Goal: Communication & Community: Ask a question

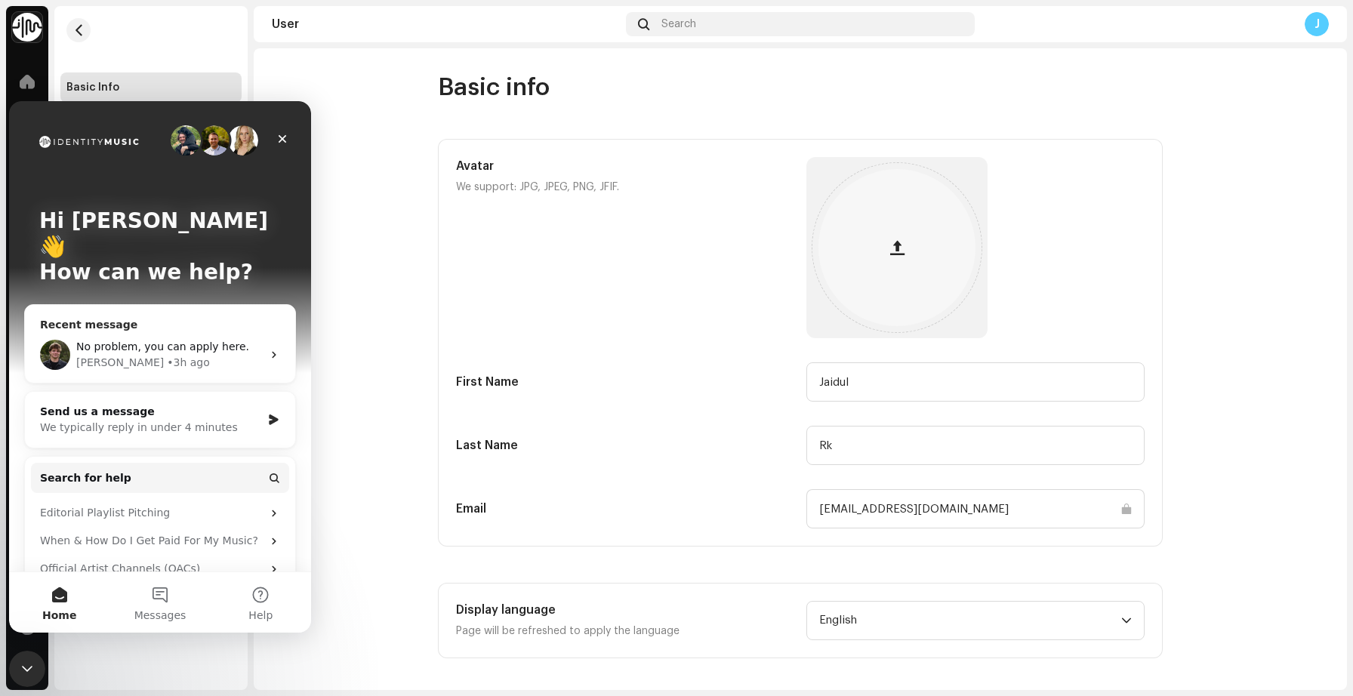
click at [282, 329] on div "No problem, you can apply here. [PERSON_NAME] • 3h ago" at bounding box center [160, 355] width 270 height 56
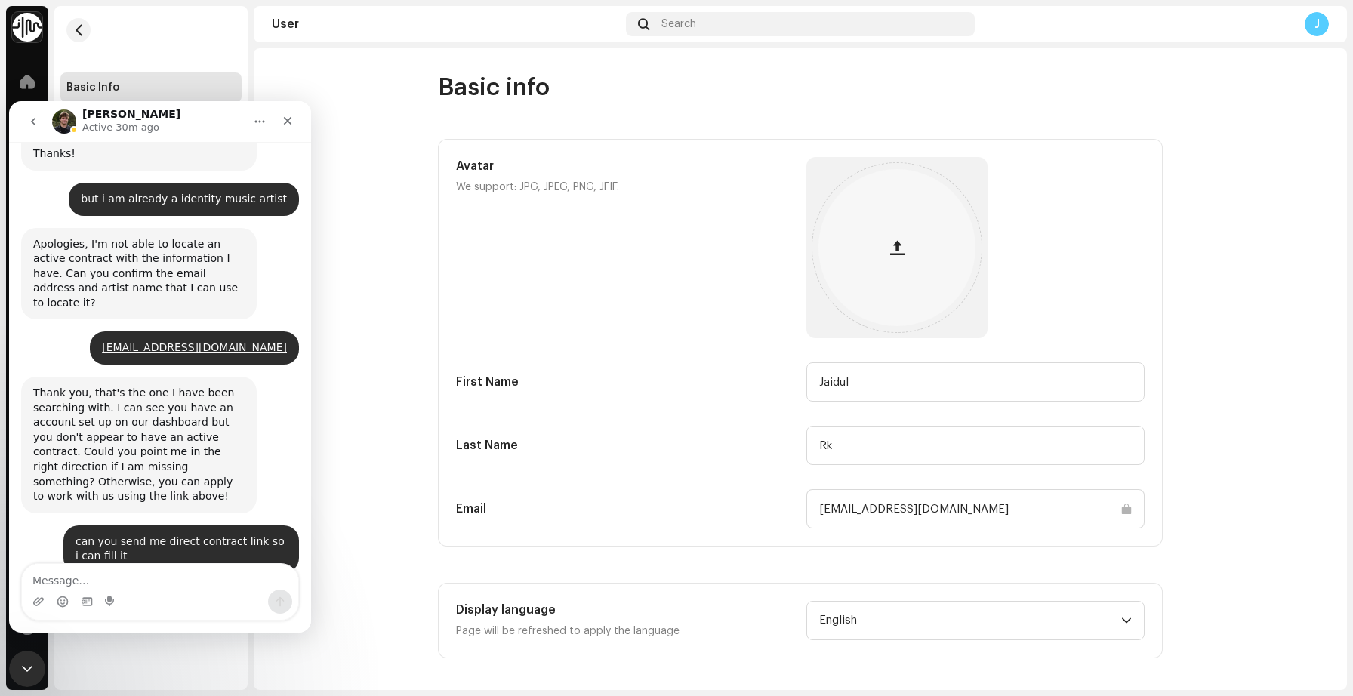
scroll to position [387, 0]
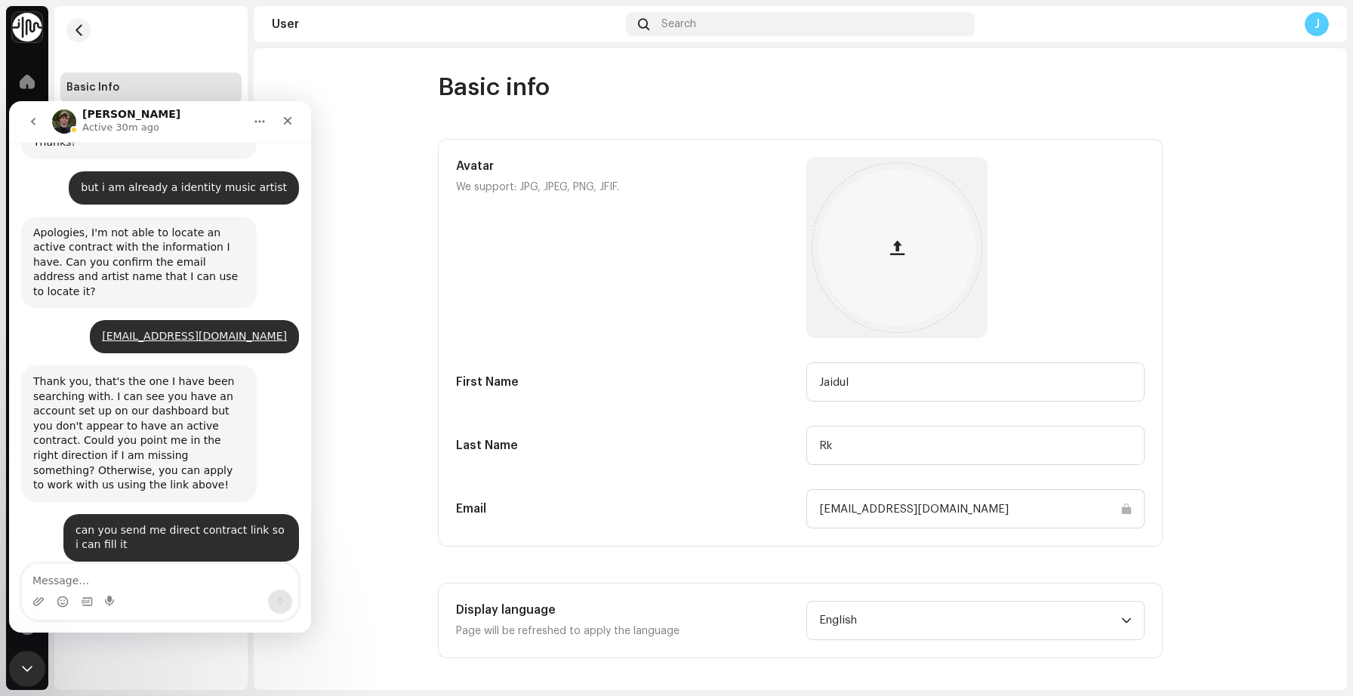
click at [183, 584] on link "here" at bounding box center [188, 590] width 24 height 12
click at [285, 117] on icon "Close" at bounding box center [288, 121] width 12 height 12
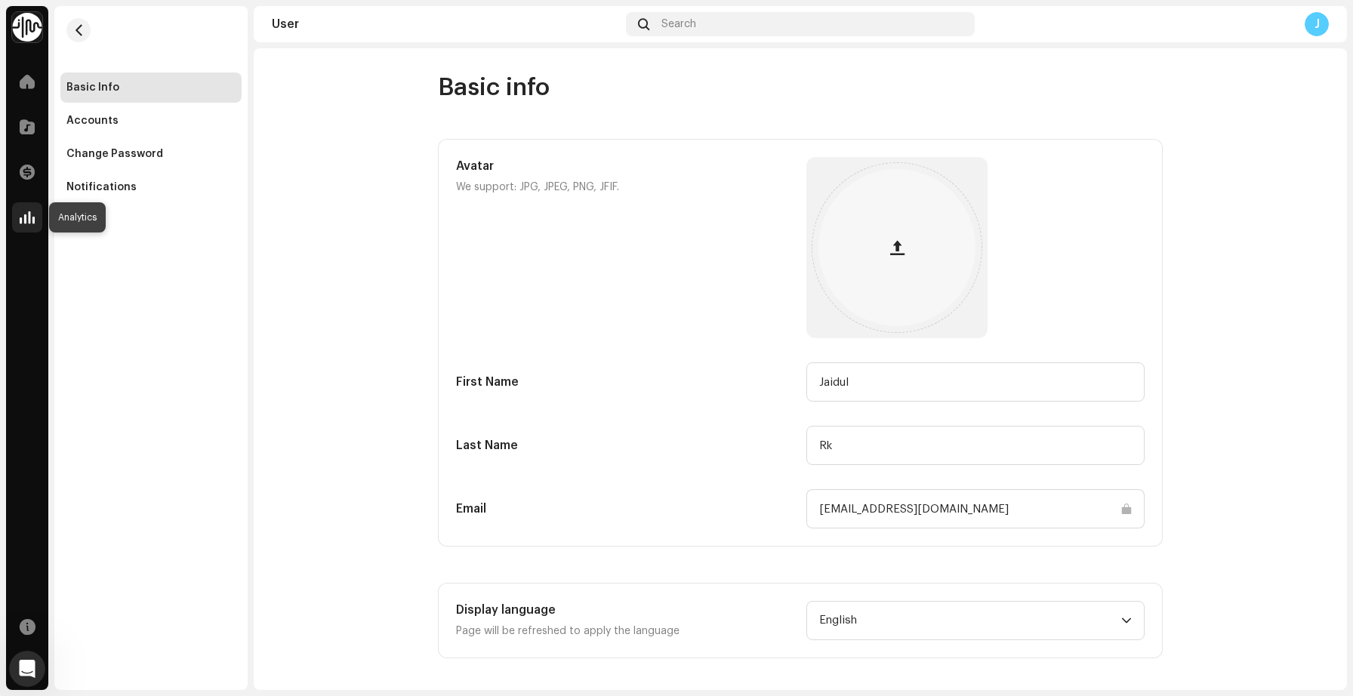
click at [20, 207] on div at bounding box center [27, 217] width 30 height 30
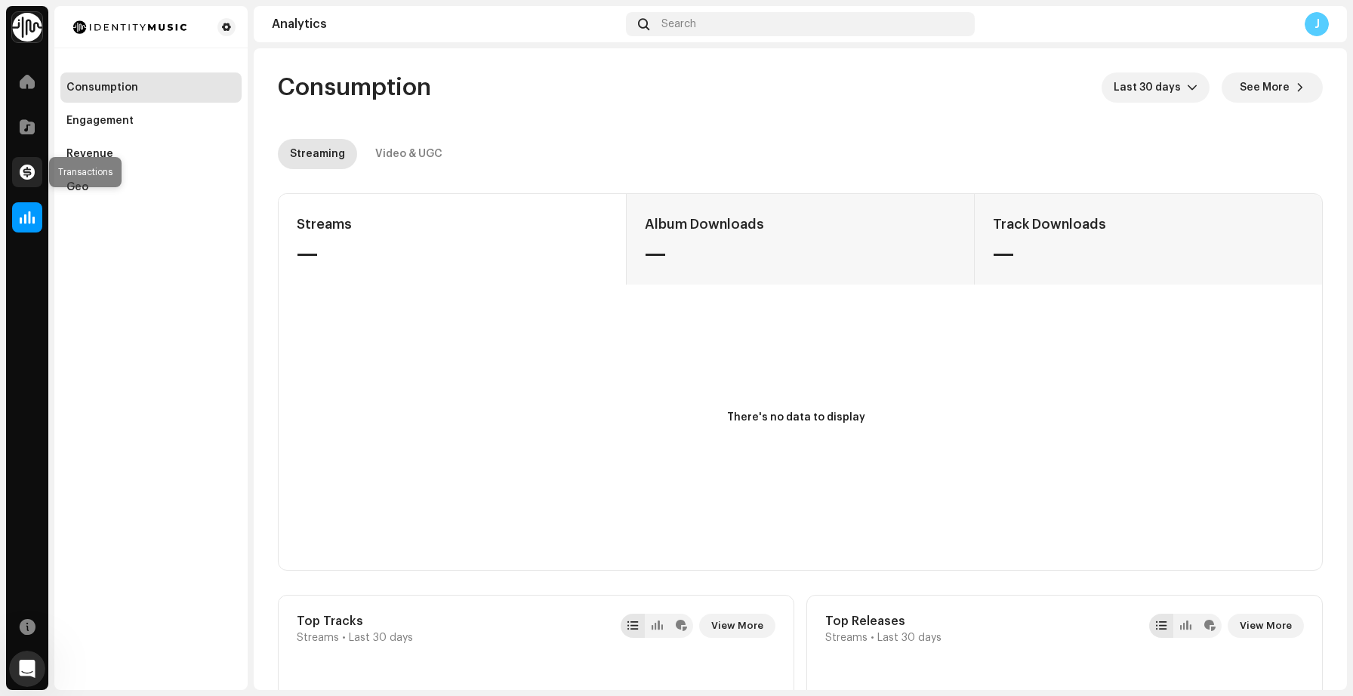
click at [31, 175] on span at bounding box center [27, 172] width 15 height 12
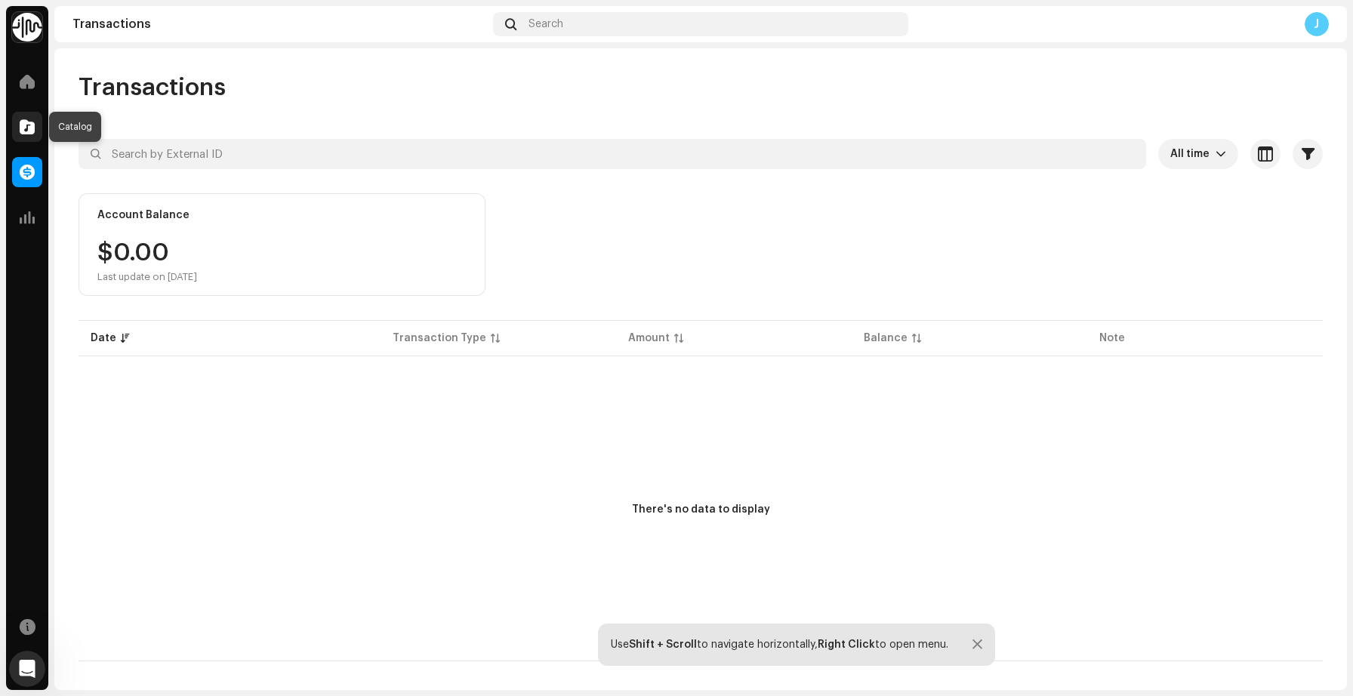
click at [17, 139] on div at bounding box center [27, 127] width 30 height 30
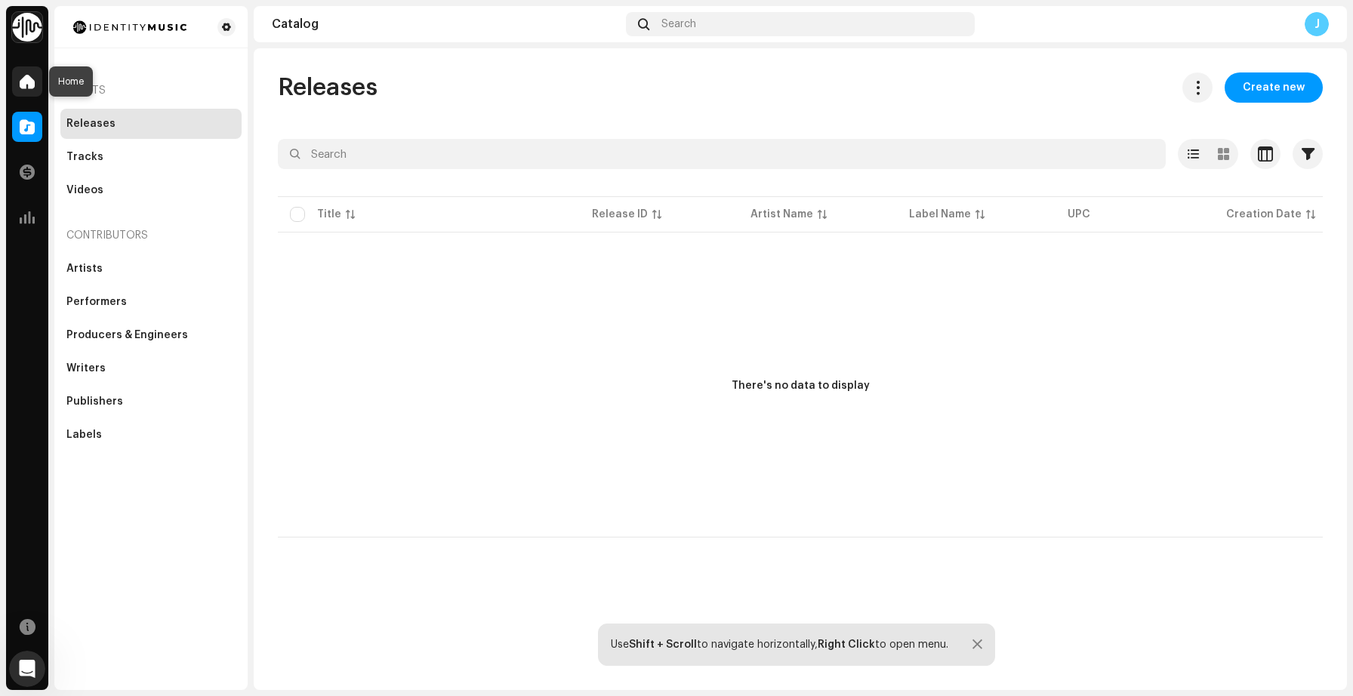
click at [24, 81] on span at bounding box center [27, 82] width 15 height 12
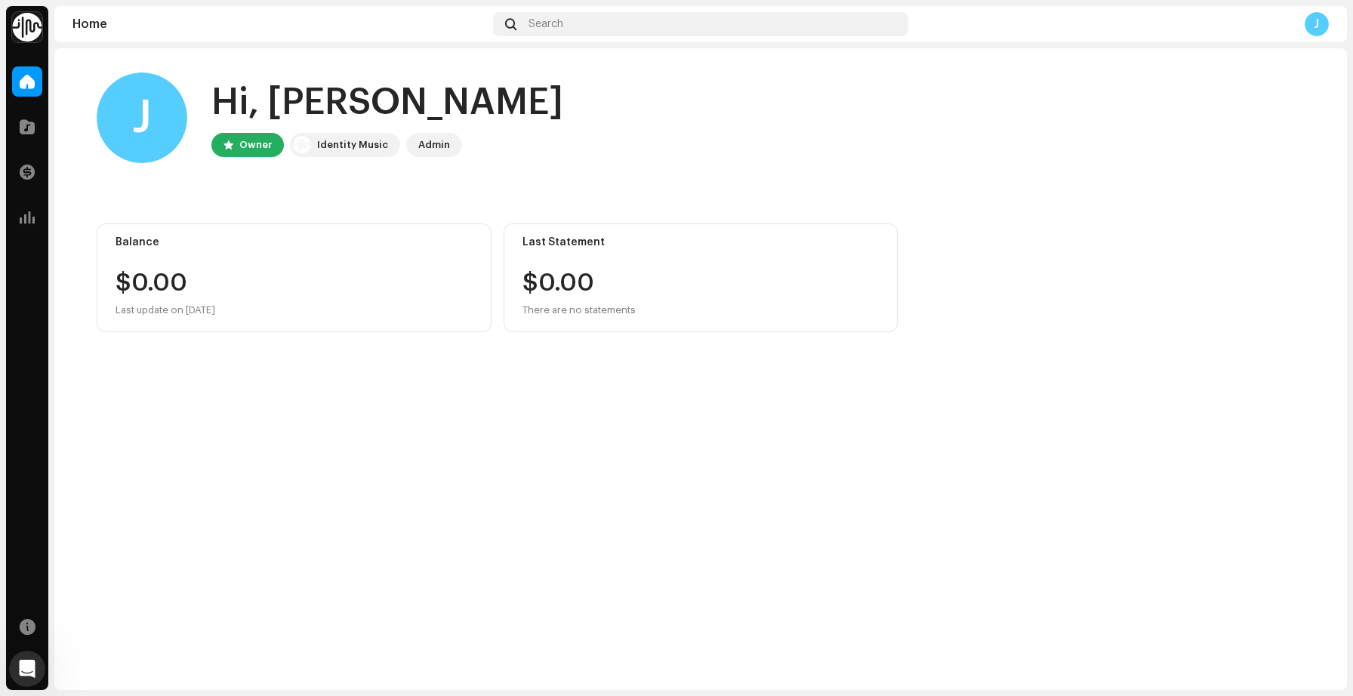
click at [345, 140] on div "Identity Music" at bounding box center [352, 145] width 71 height 18
click at [411, 142] on div "Admin" at bounding box center [434, 145] width 56 height 24
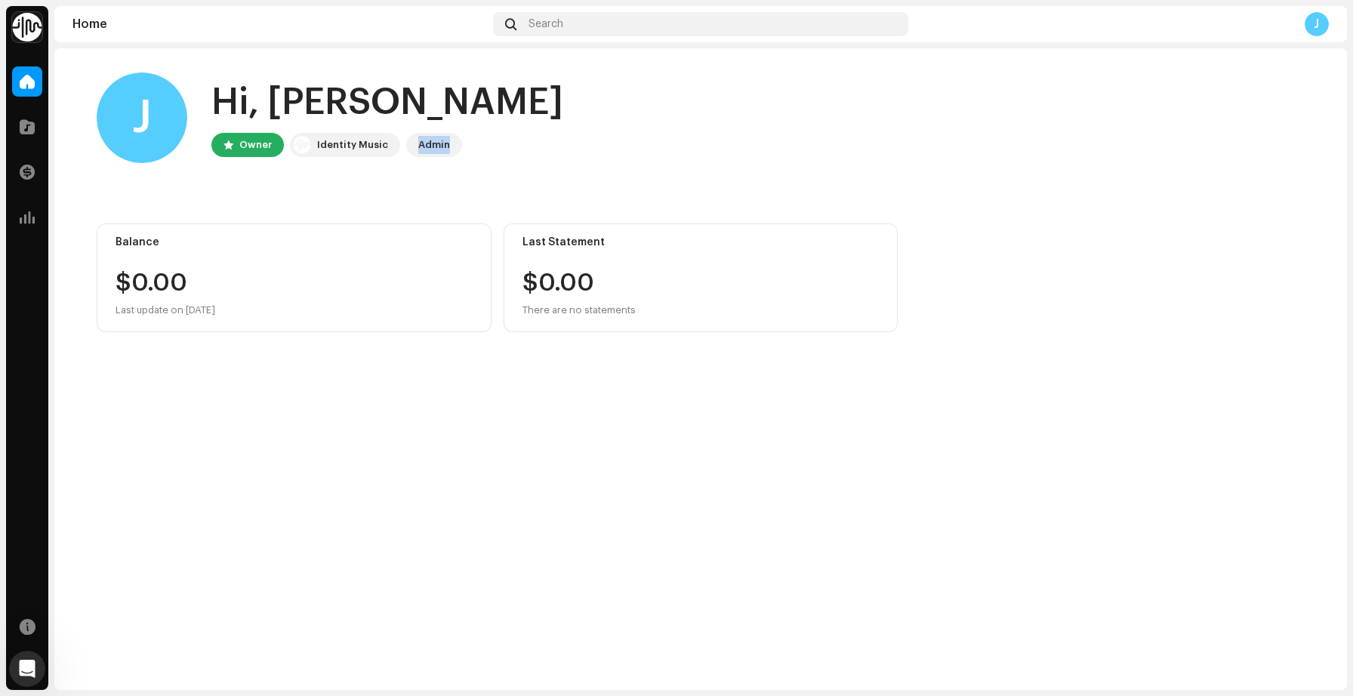
click at [411, 142] on div "Admin" at bounding box center [434, 145] width 56 height 24
click at [23, 130] on span at bounding box center [27, 127] width 15 height 12
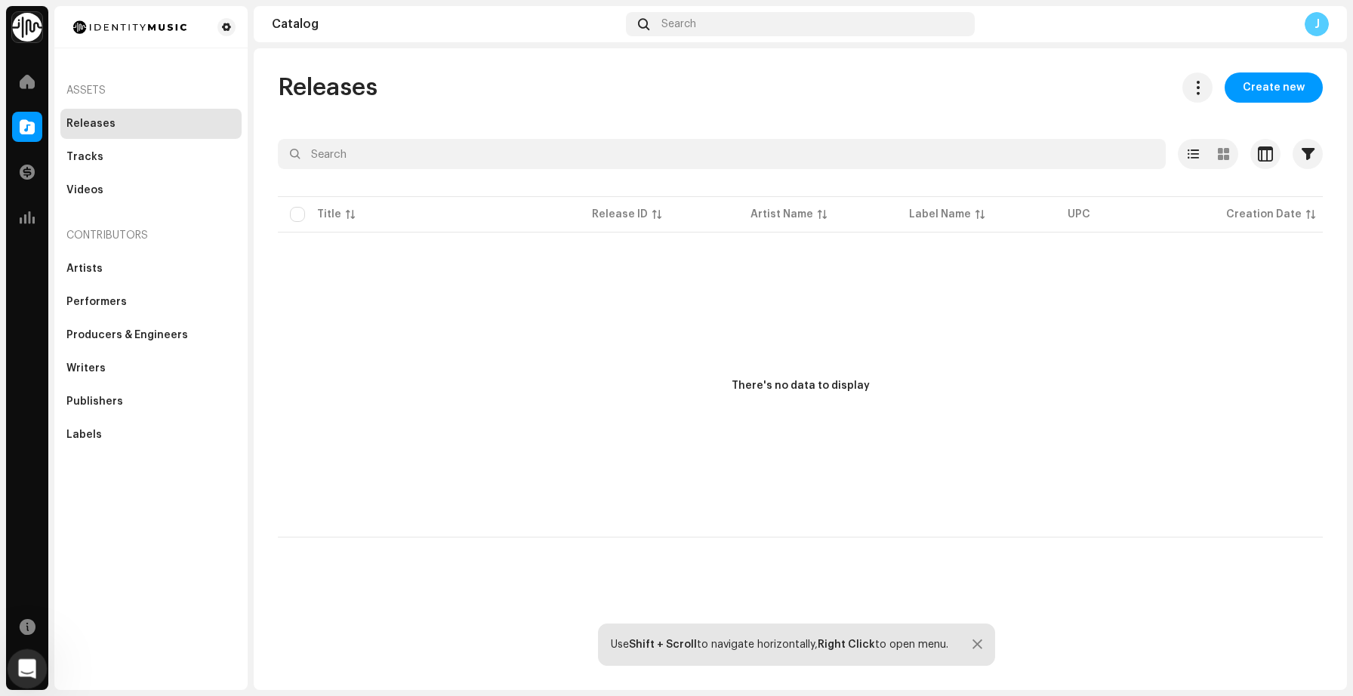
click at [22, 650] on div "Open Intercom Messenger" at bounding box center [25, 667] width 50 height 50
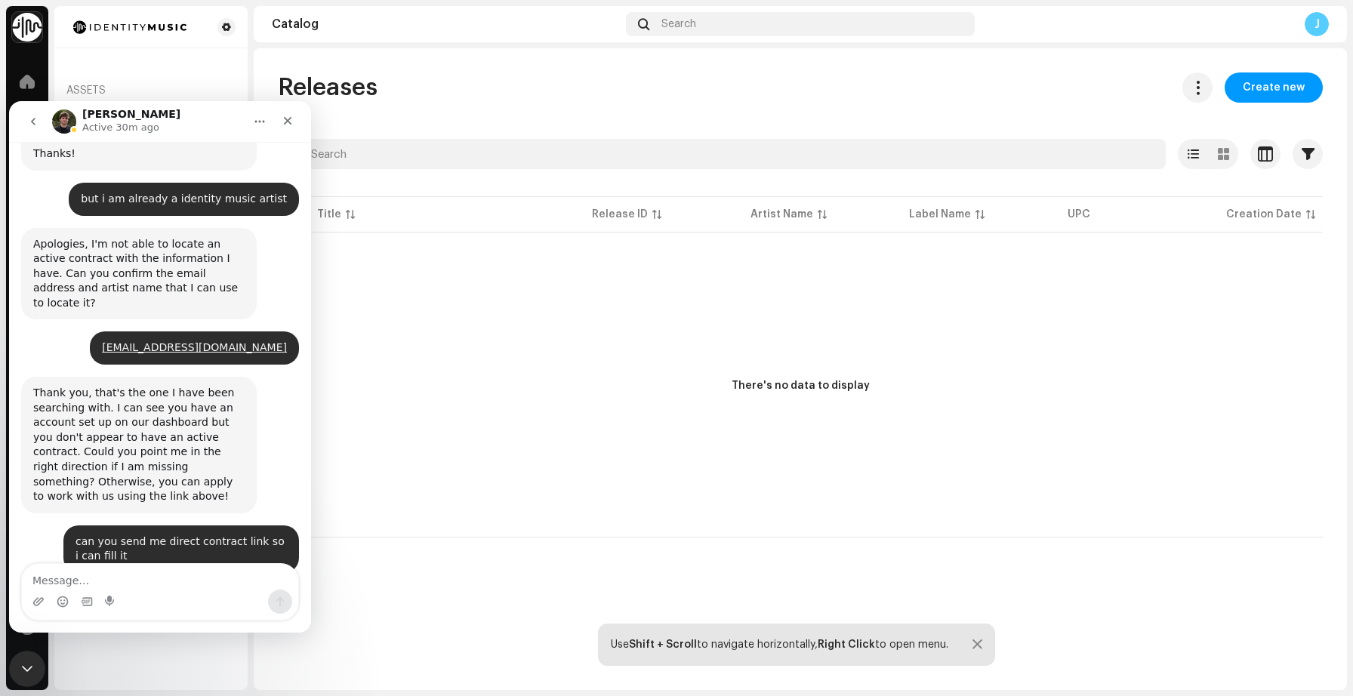
scroll to position [387, 0]
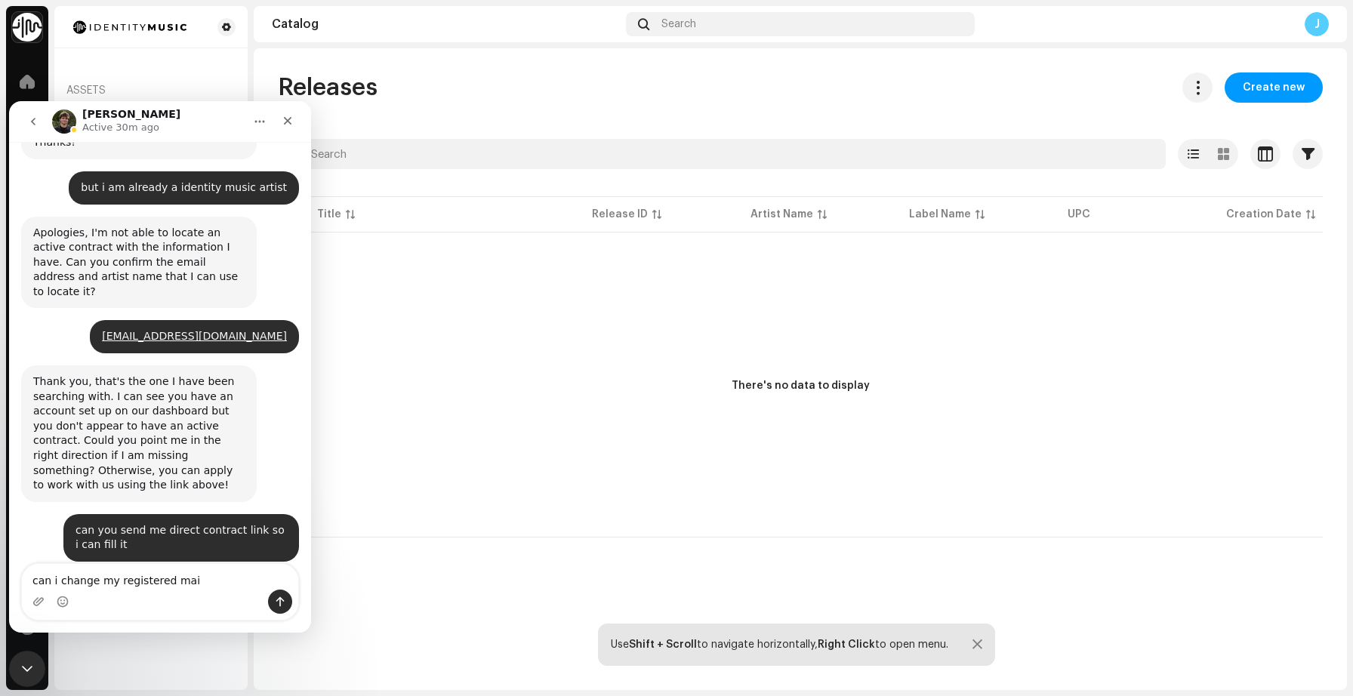
type textarea "can i change my registered mail"
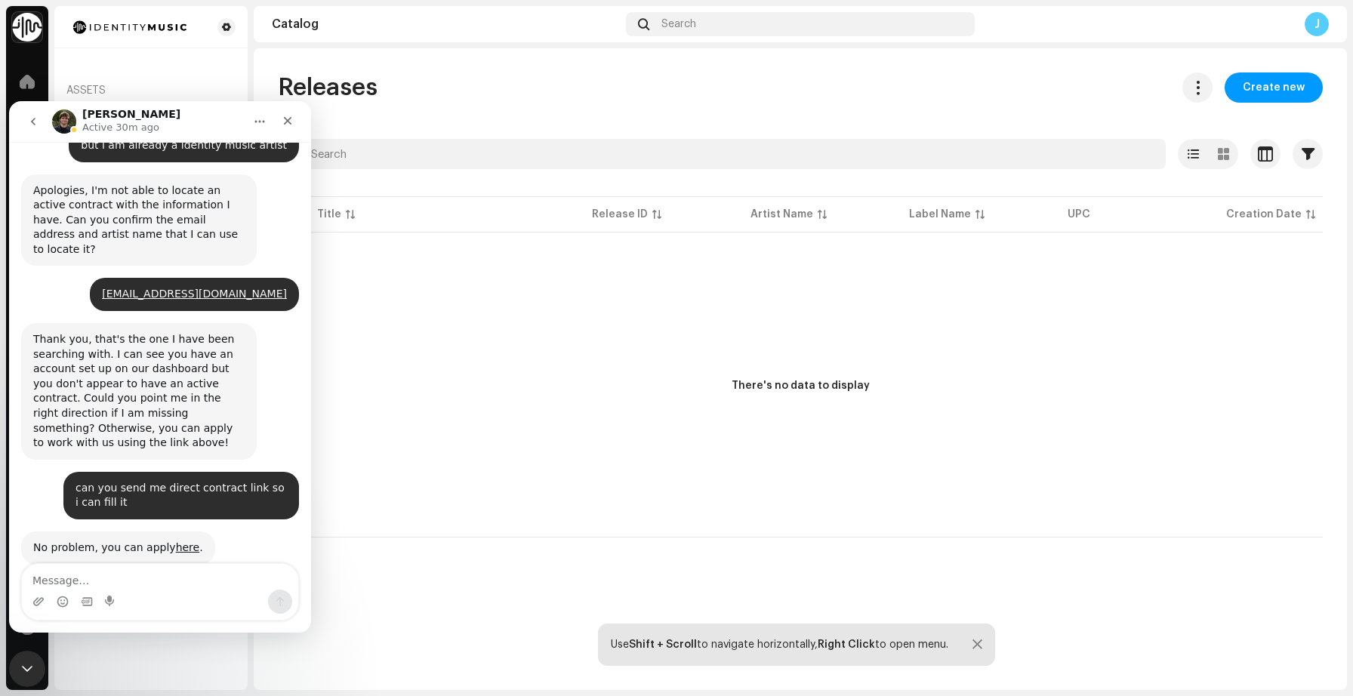
scroll to position [432, 0]
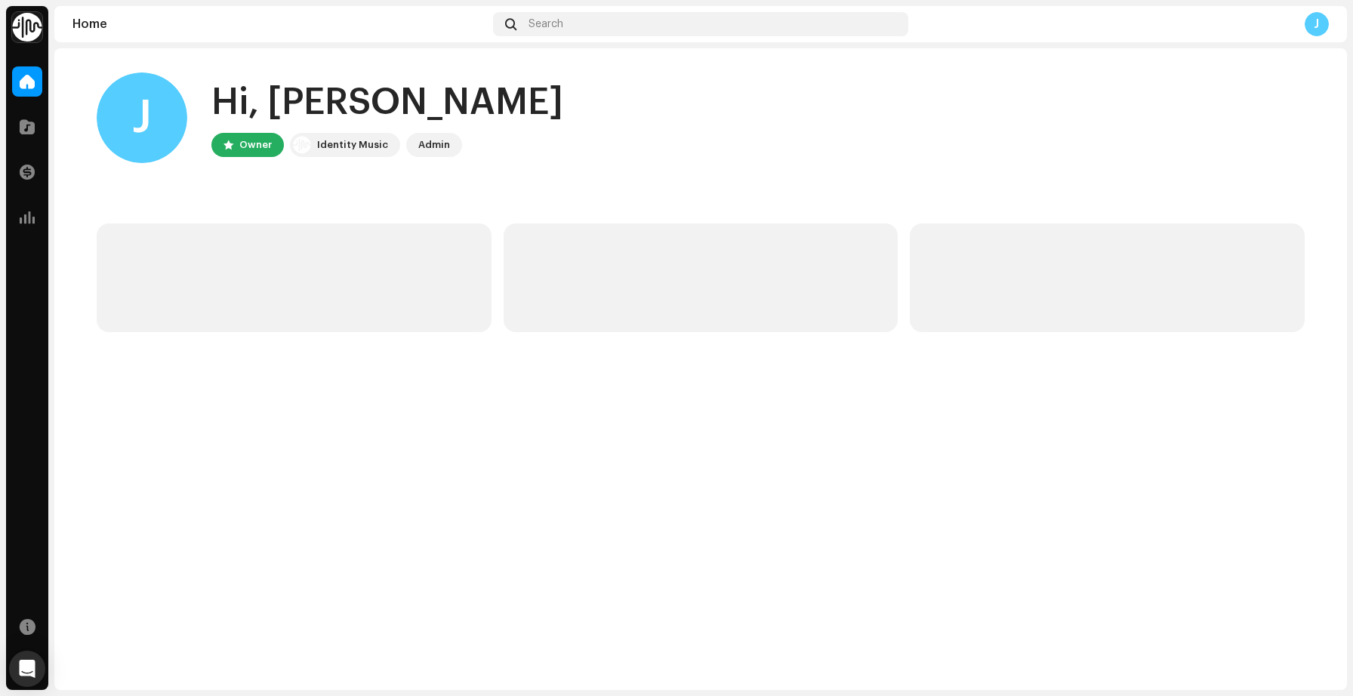
click at [1319, 20] on div "J" at bounding box center [1317, 24] width 24 height 24
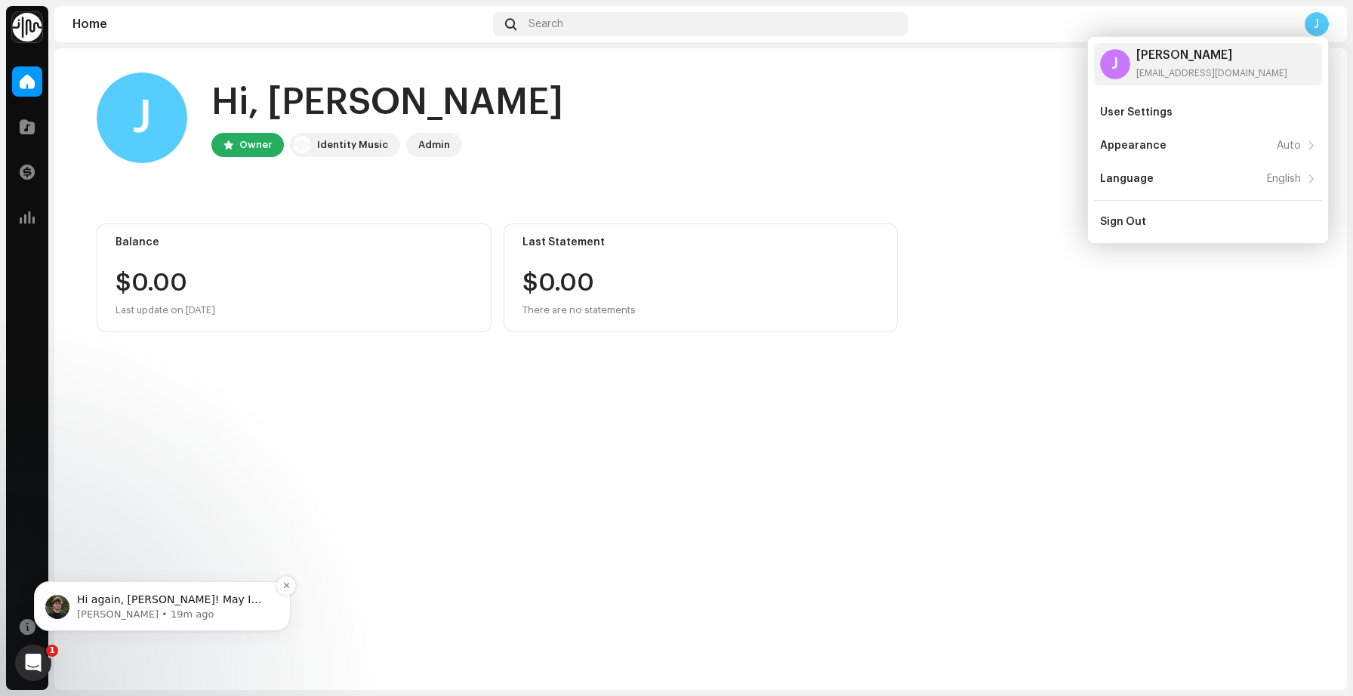
click at [103, 600] on span "Hi again, [PERSON_NAME]! May I ask if you've submitted your application?" at bounding box center [169, 615] width 184 height 42
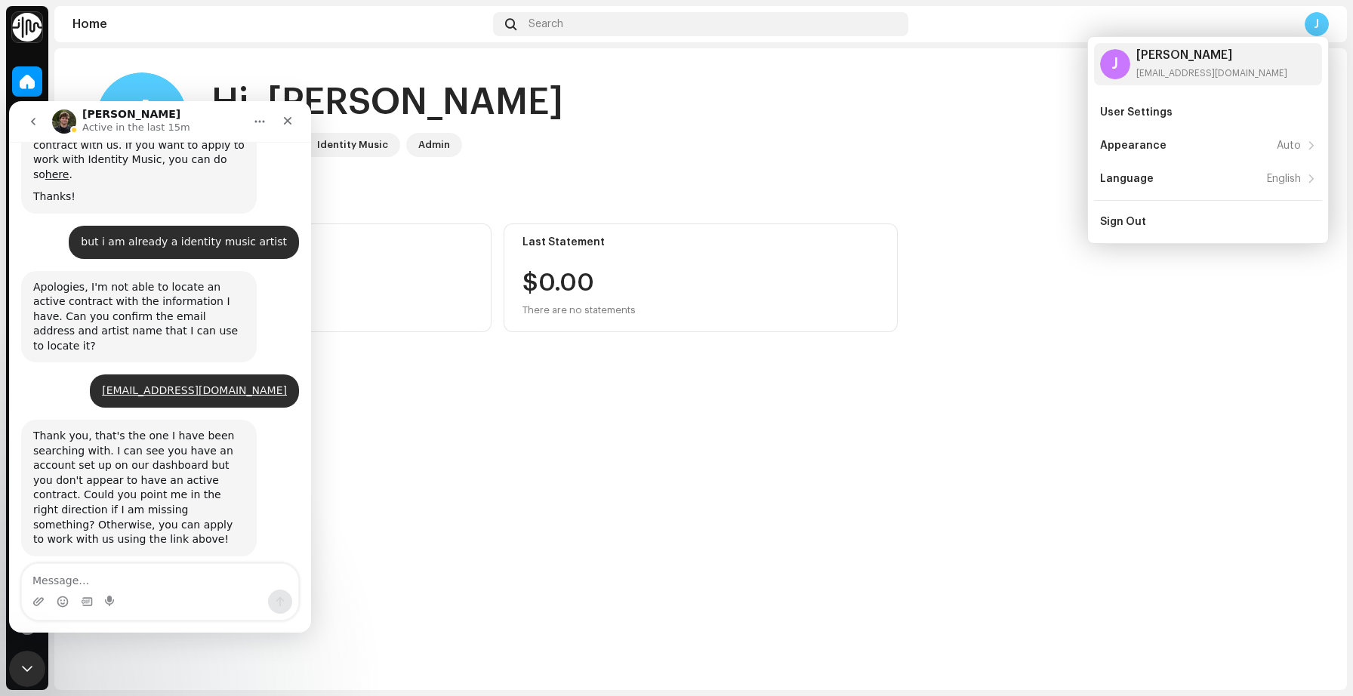
scroll to position [492, 0]
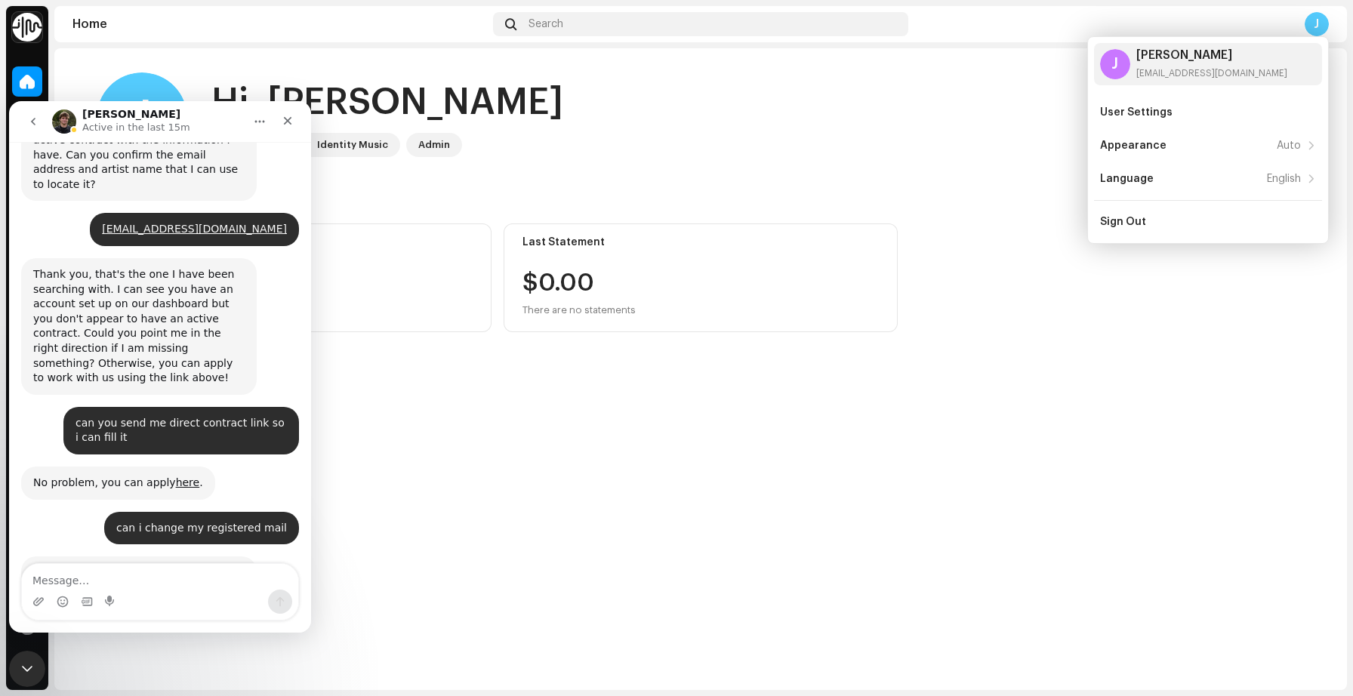
click at [962, 425] on div "J Hi, Jaidul Owner Identity Music Admin Balance $0.00 Last update on Oct 10, 20…" at bounding box center [700, 369] width 1293 height 642
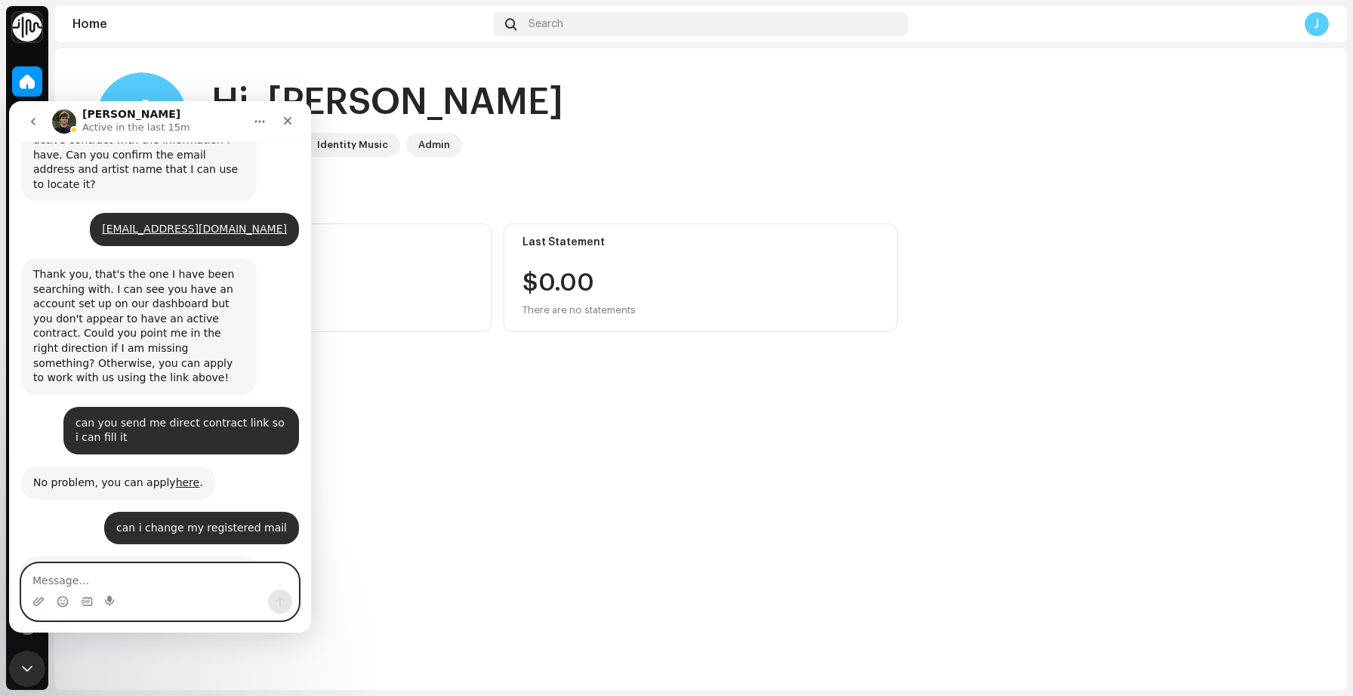
click at [106, 566] on textarea "Message…" at bounding box center [160, 577] width 276 height 26
type textarea "not yet"
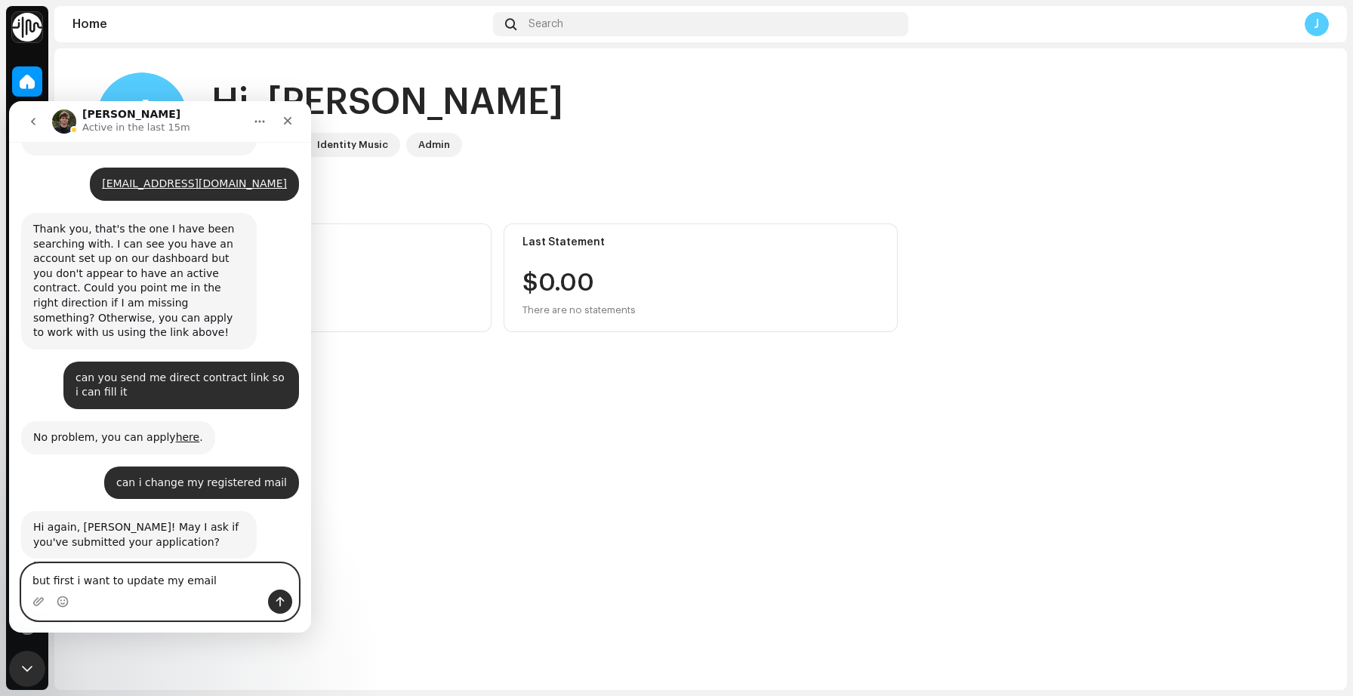
type textarea "but first i want to update my email"
click at [278, 609] on button "Send a message…" at bounding box center [280, 602] width 24 height 24
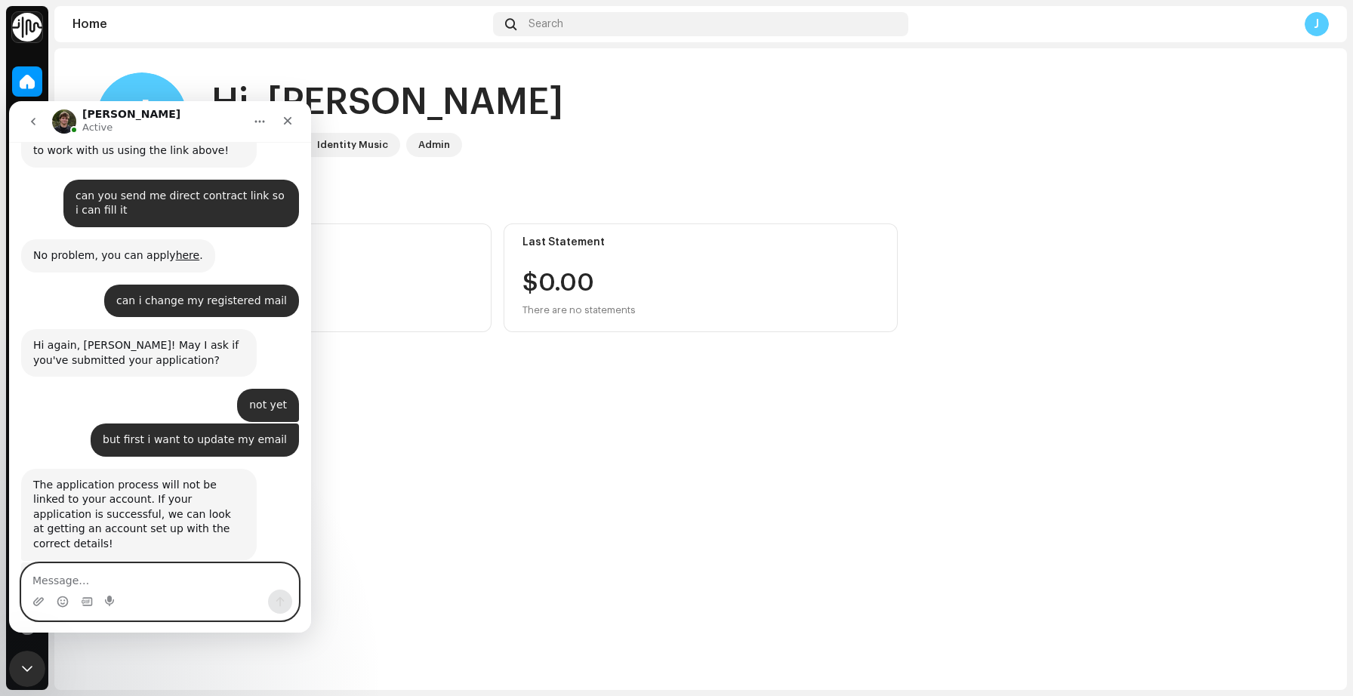
scroll to position [739, 0]
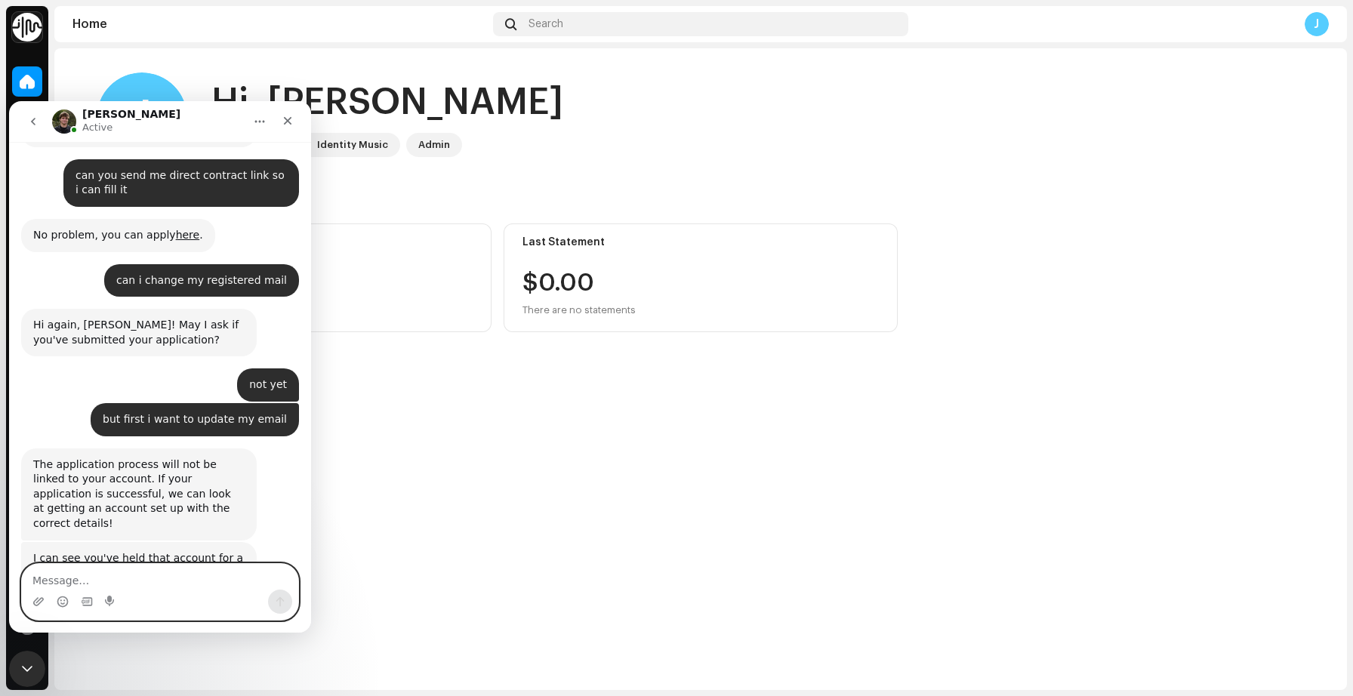
click at [88, 579] on textarea "Message…" at bounding box center [160, 577] width 276 height 26
type textarea "where to send my music"
click at [276, 599] on icon "Send a message…" at bounding box center [280, 602] width 12 height 12
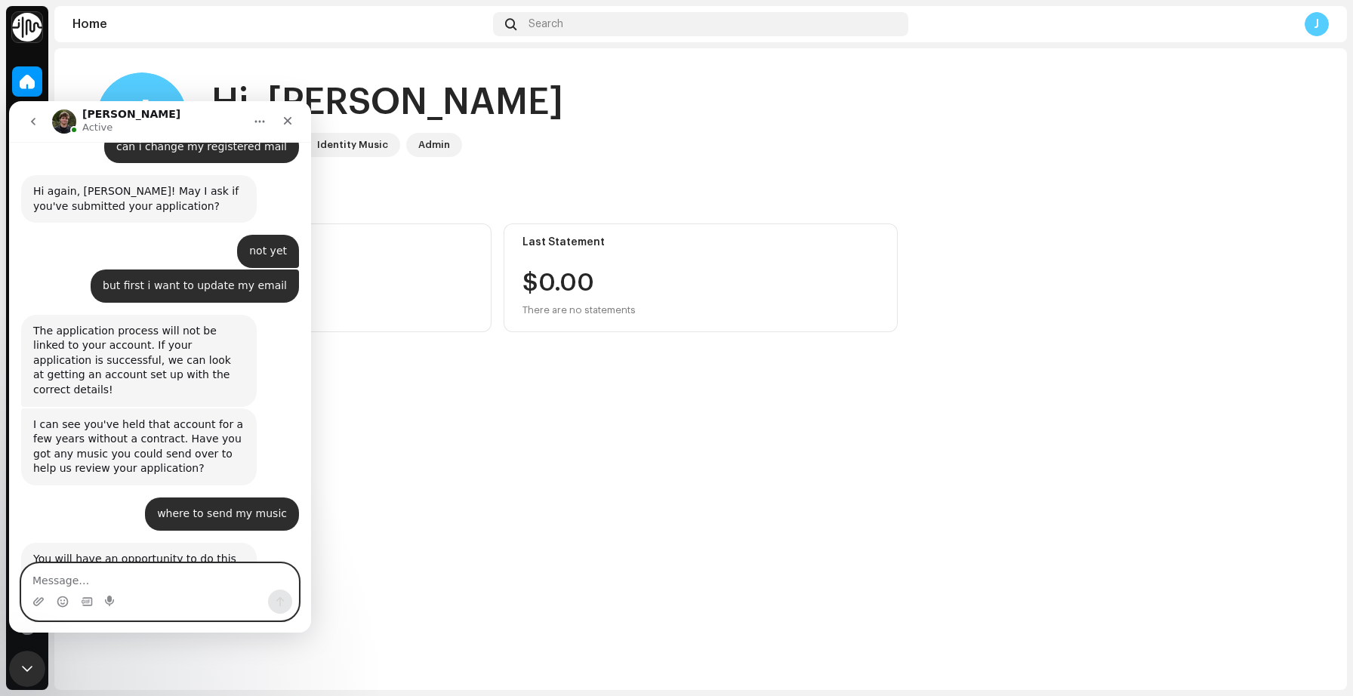
scroll to position [874, 0]
type textarea "https://www.instagram.com/thatsmandeep"
click at [285, 594] on button "Send a message…" at bounding box center [280, 602] width 24 height 24
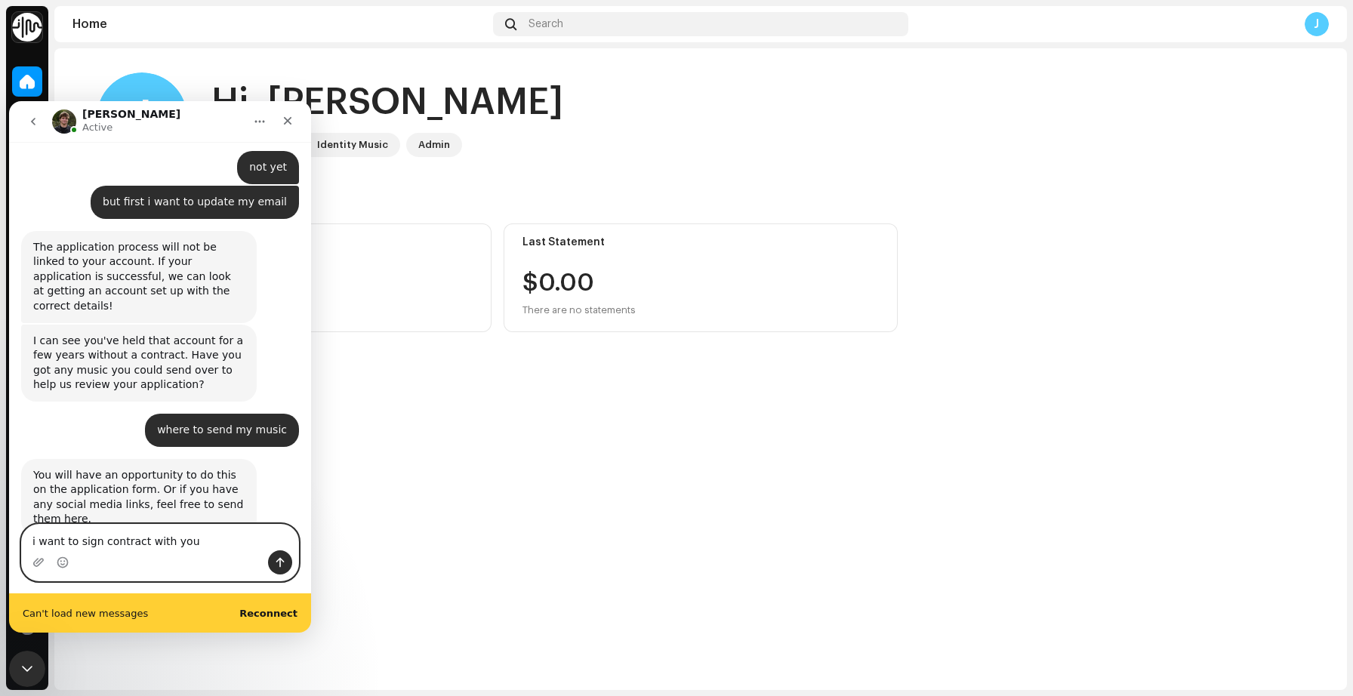
scroll to position [958, 0]
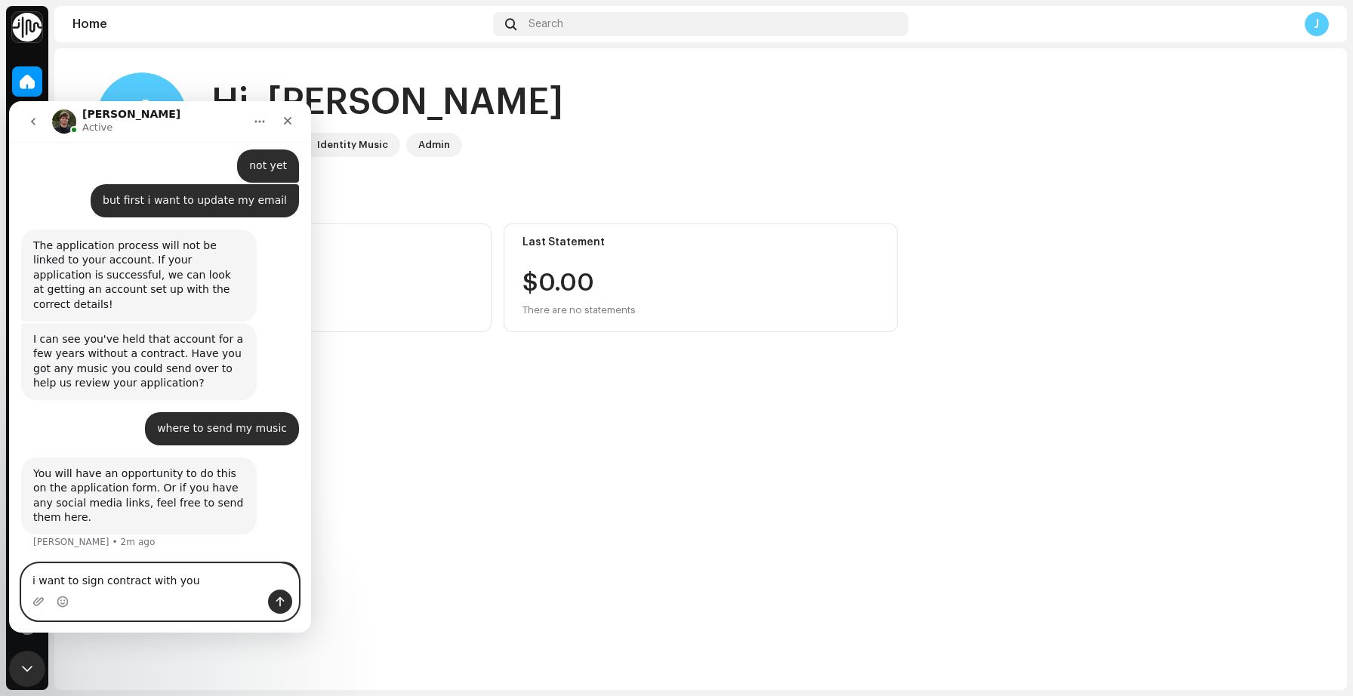
type textarea "i want to sign contract with you"
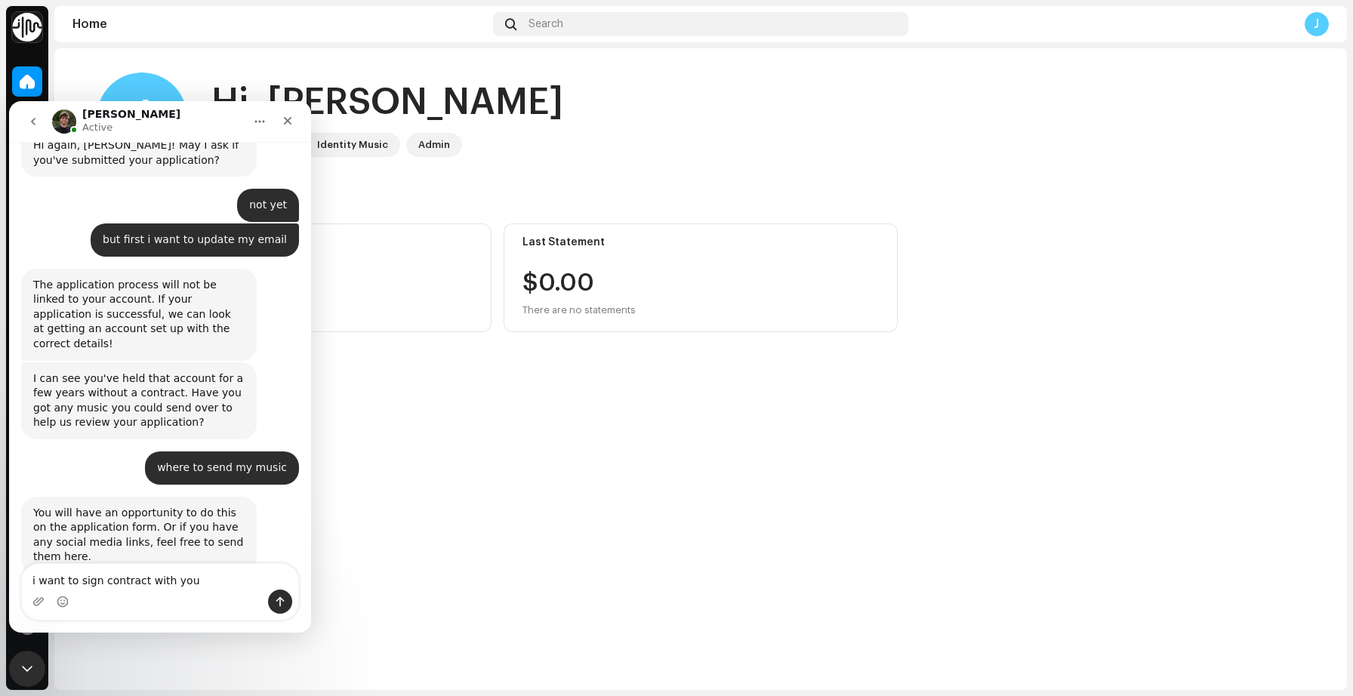
scroll to position [919, 0]
click at [279, 609] on button "Send a message…" at bounding box center [280, 602] width 24 height 24
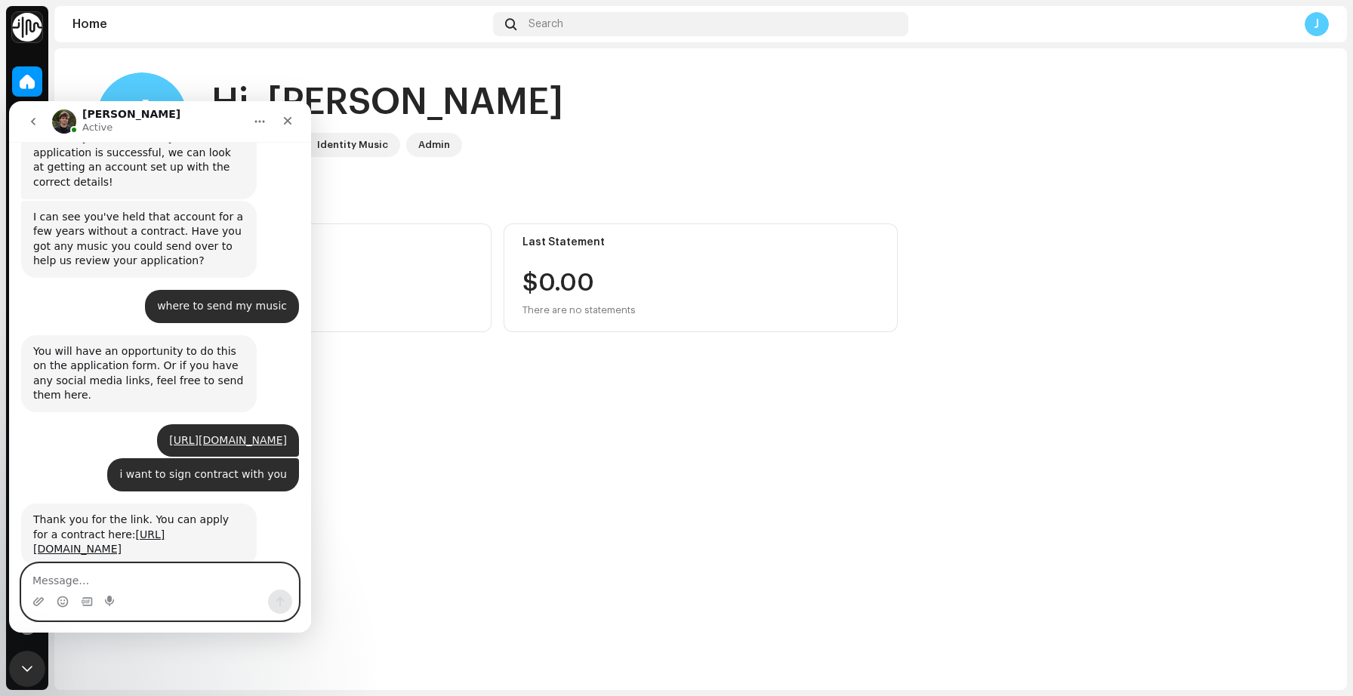
scroll to position [1086, 0]
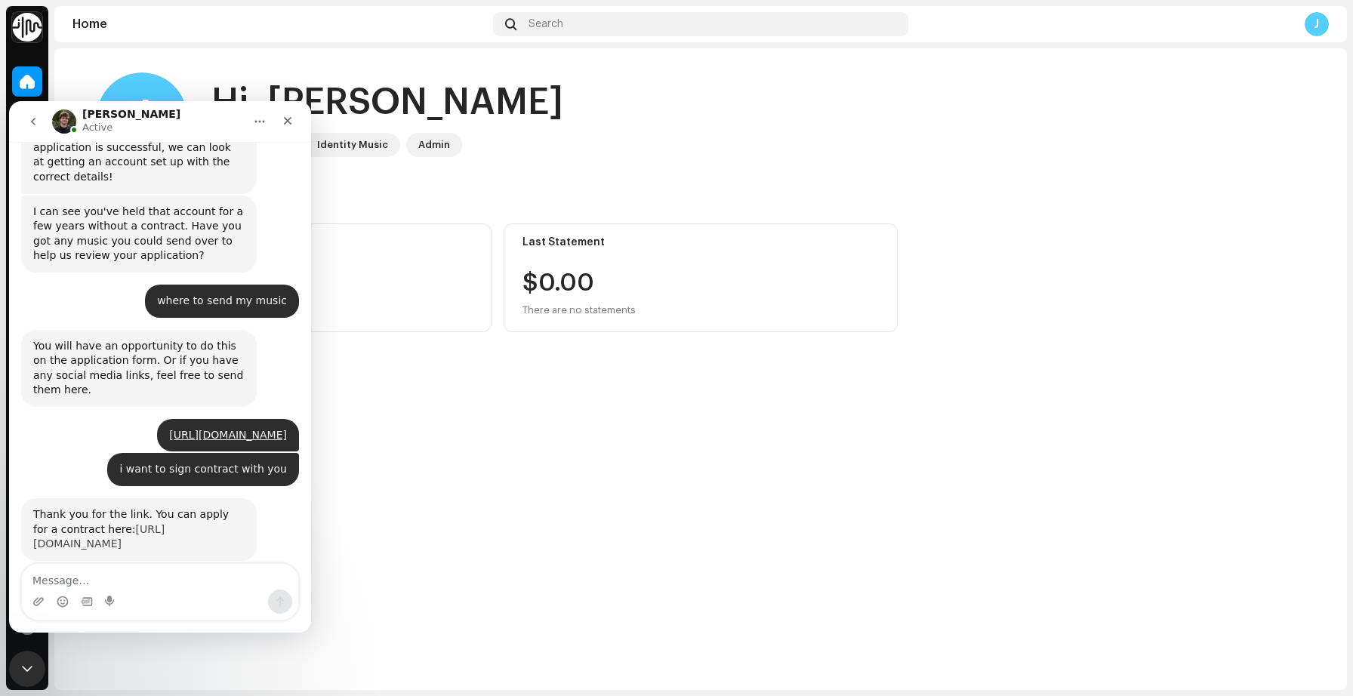
click at [162, 523] on link "https://identitymusic.com/apply" at bounding box center [98, 536] width 131 height 27
click at [134, 582] on textarea "Message…" at bounding box center [160, 577] width 276 height 26
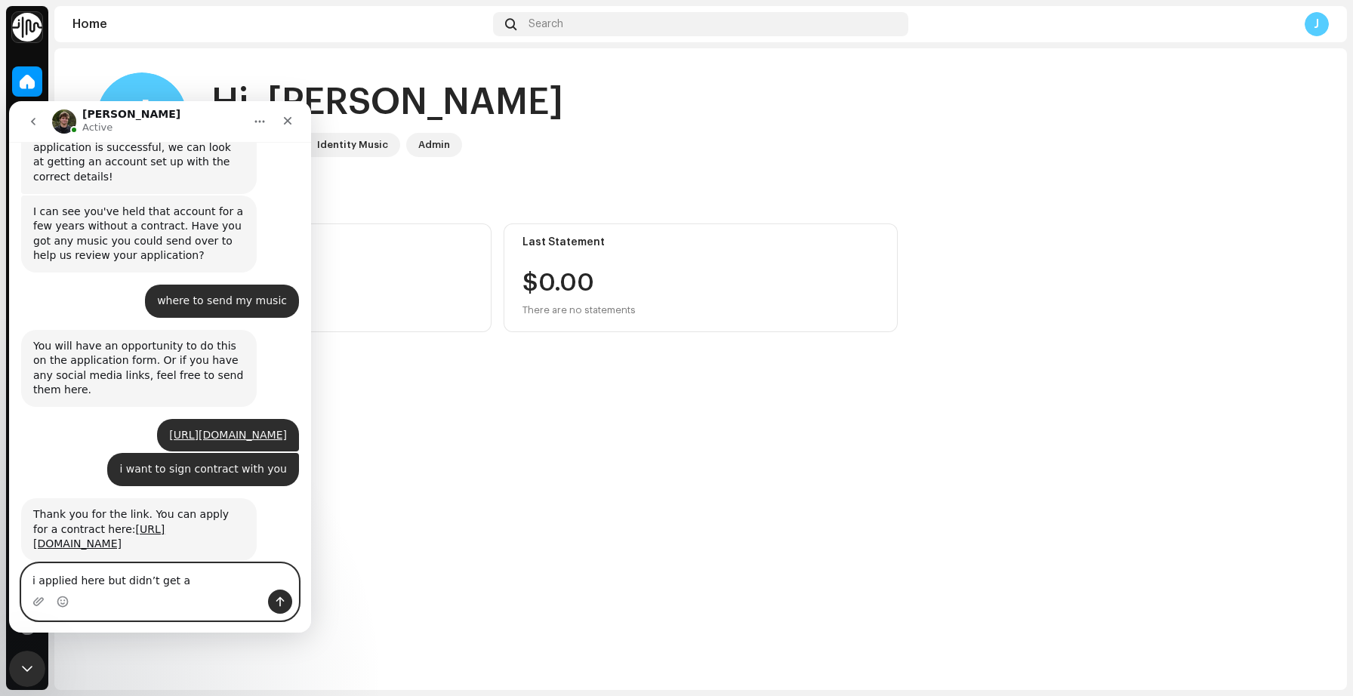
scroll to position [1028, 0]
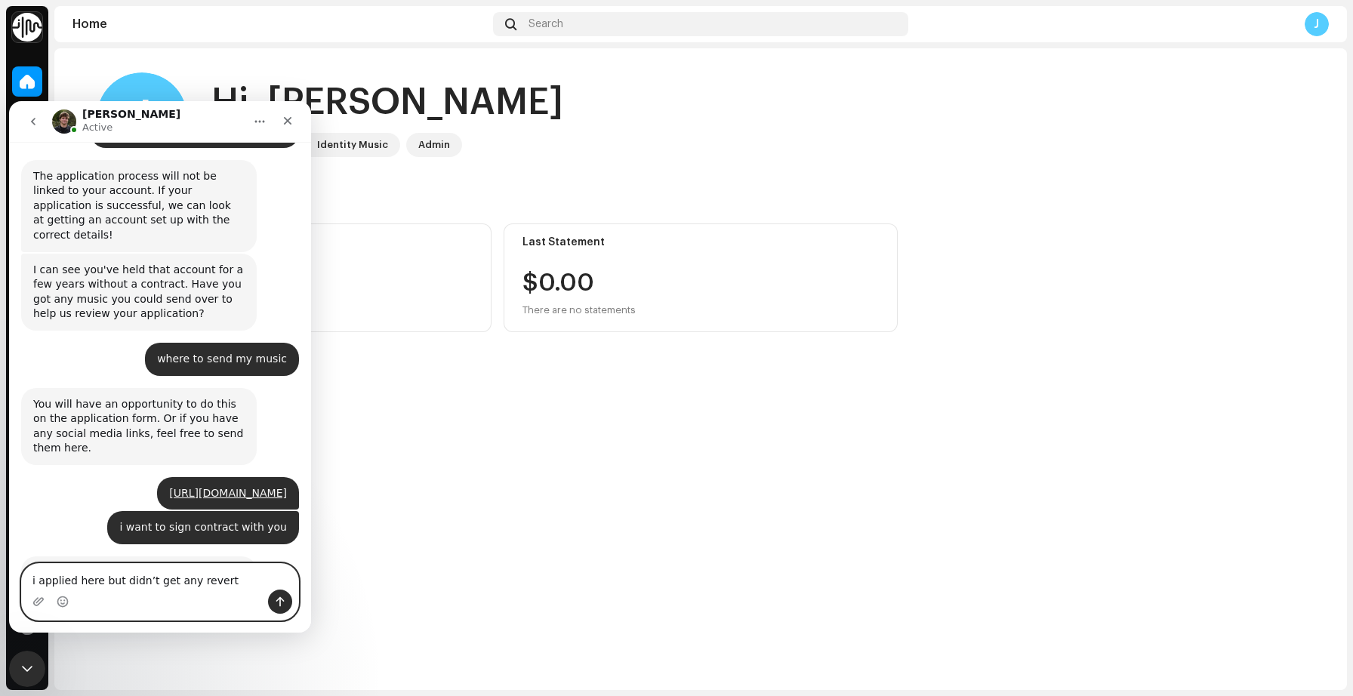
type textarea "i applied here but didn’t get any revert"
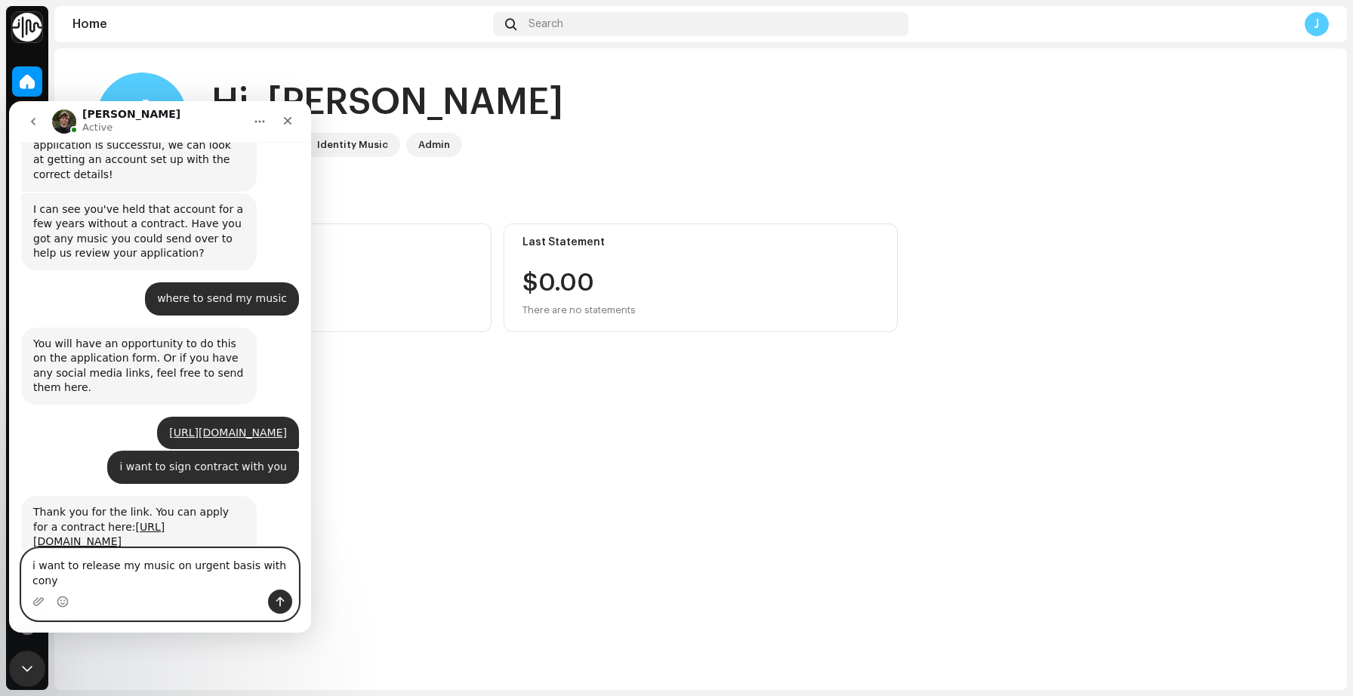
scroll to position [1073, 0]
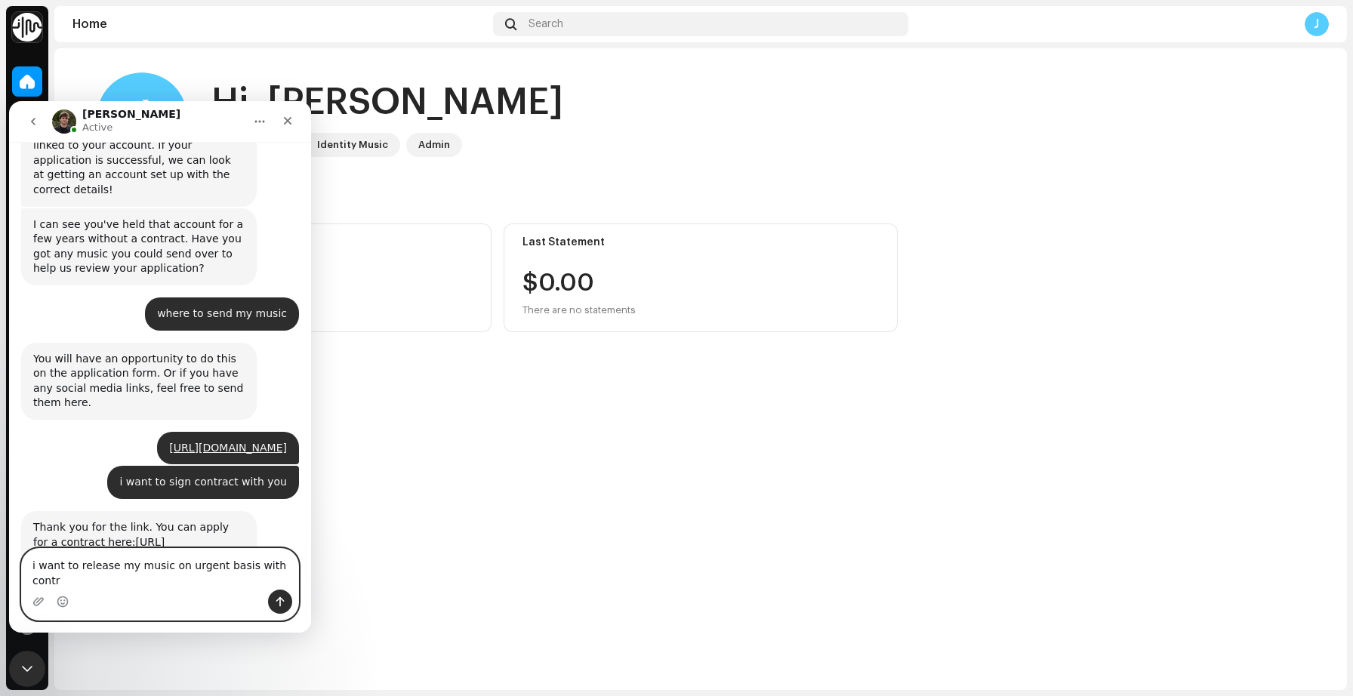
type textarea "i want to release my music on urgent basis with contract"
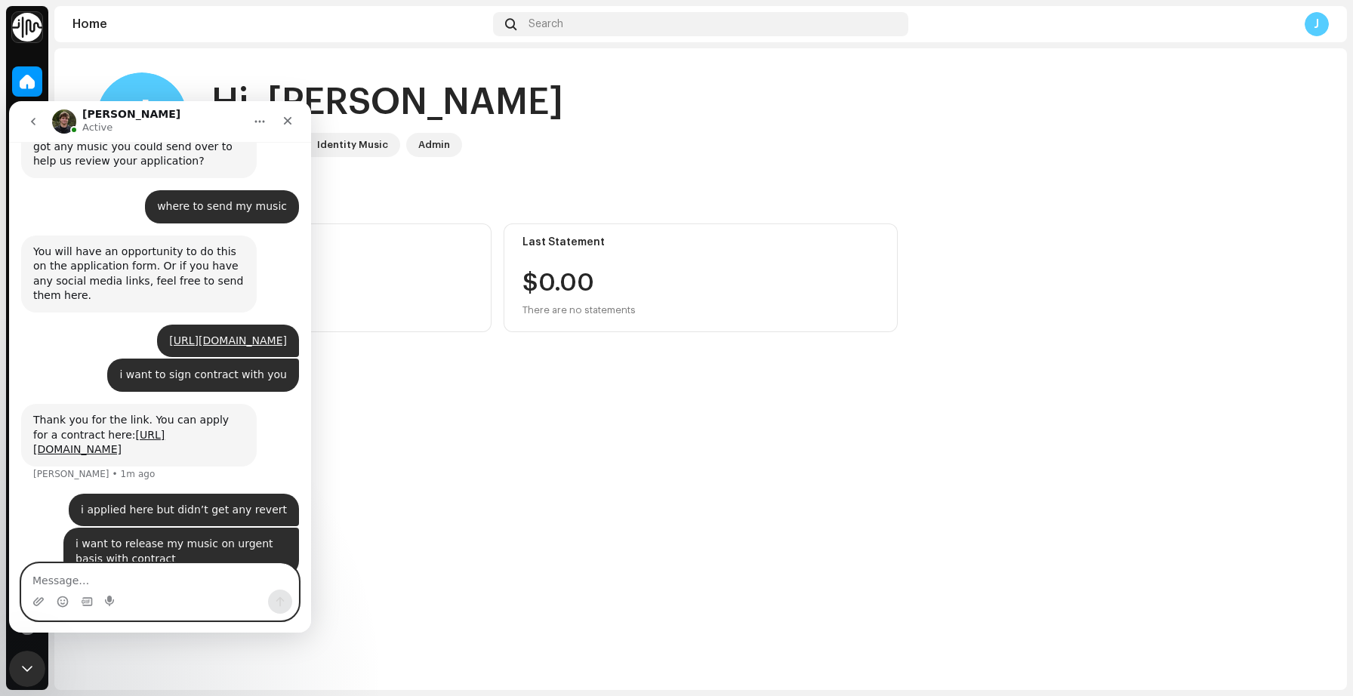
scroll to position [1182, 0]
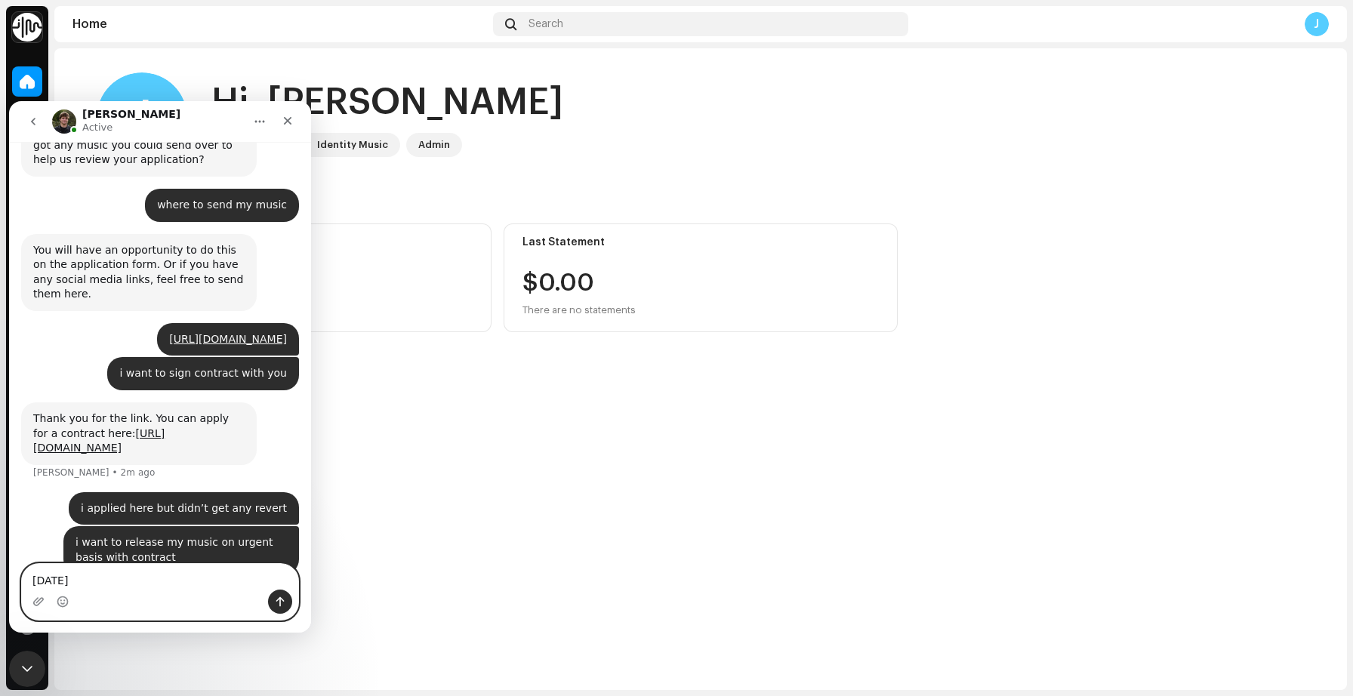
type textarea "1 month ago"
click at [282, 594] on button "Send a message…" at bounding box center [280, 602] width 24 height 24
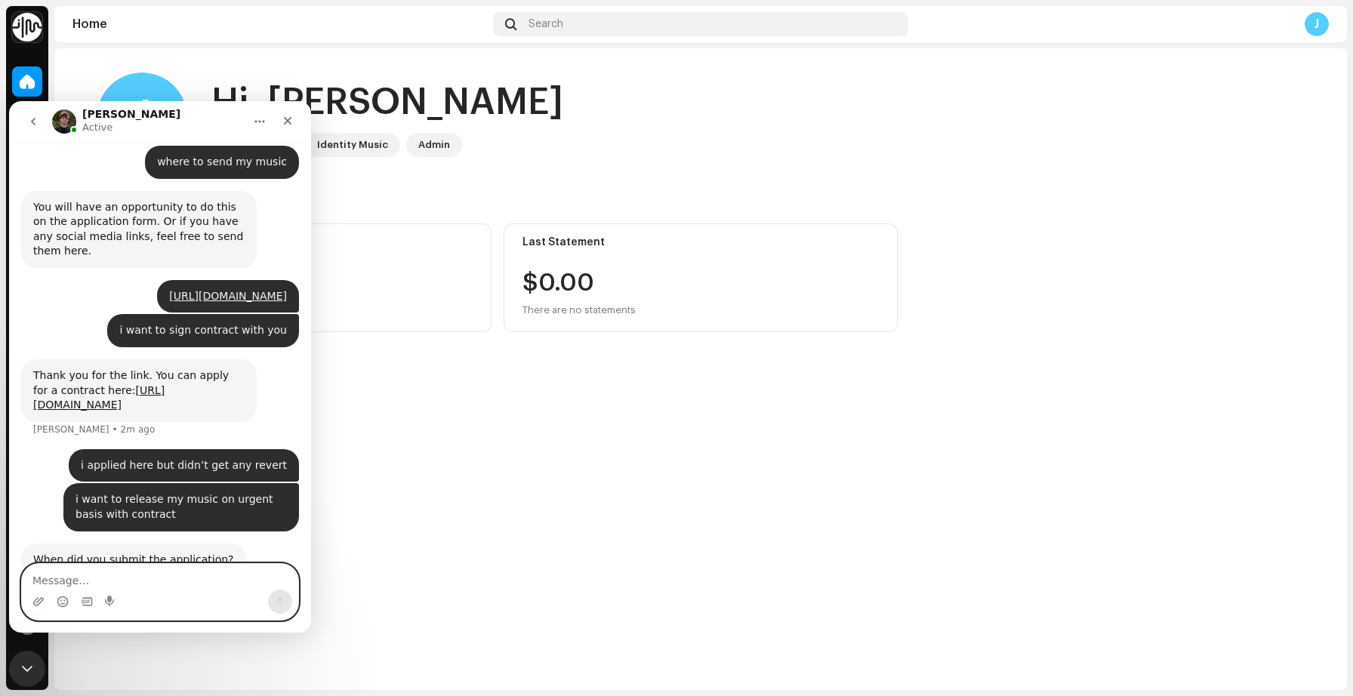
scroll to position [1227, 0]
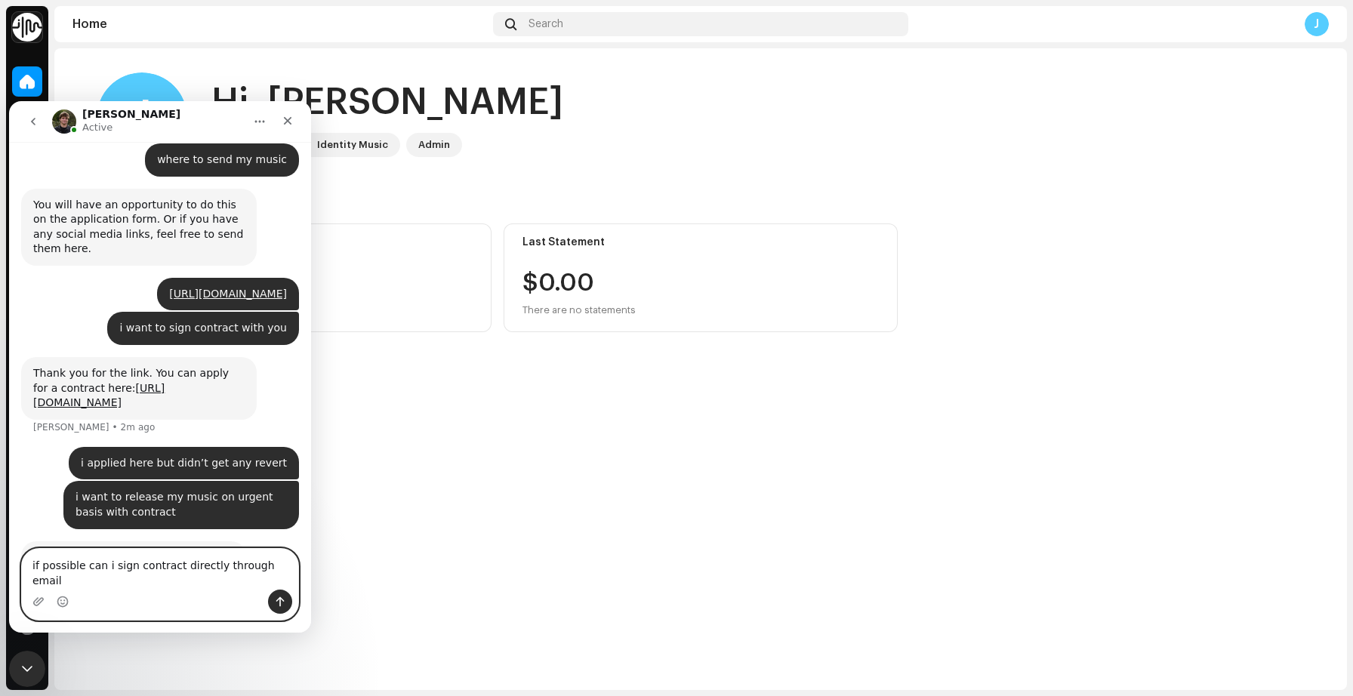
type textarea "if possible can i sign contract directly through email"
click at [279, 605] on icon "Send a message…" at bounding box center [280, 602] width 8 height 10
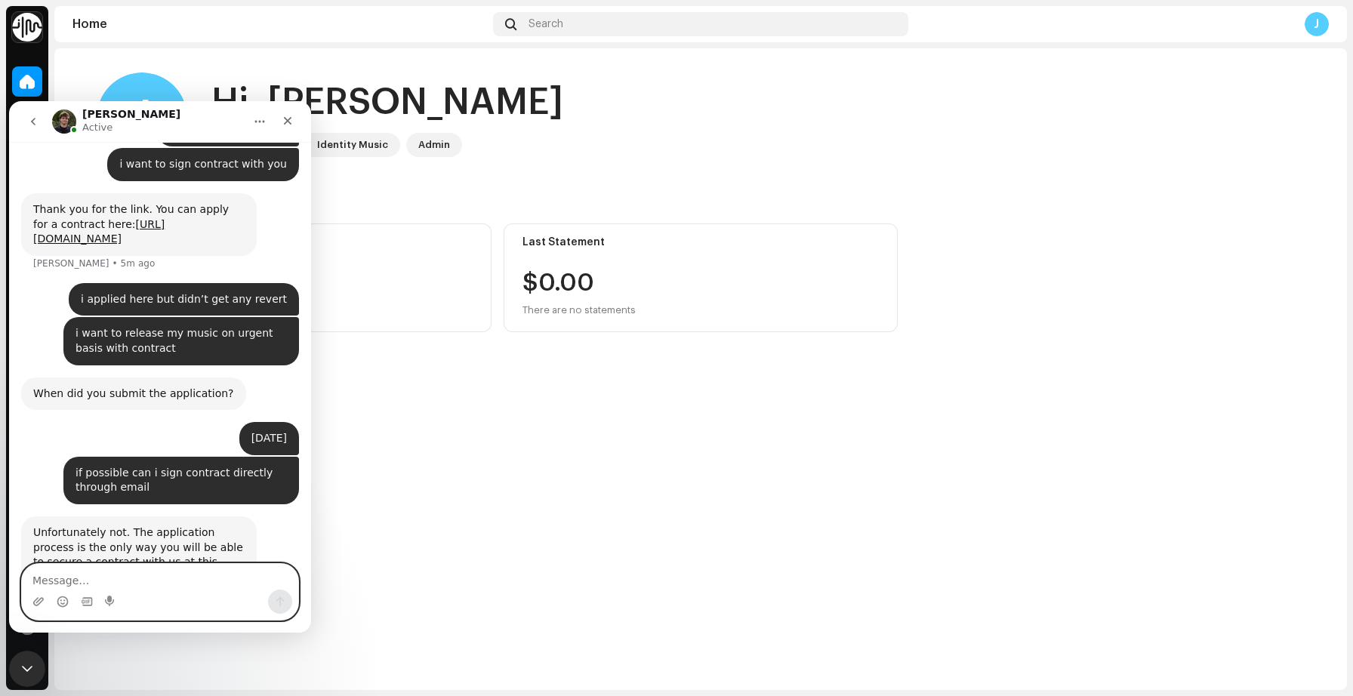
scroll to position [1400, 0]
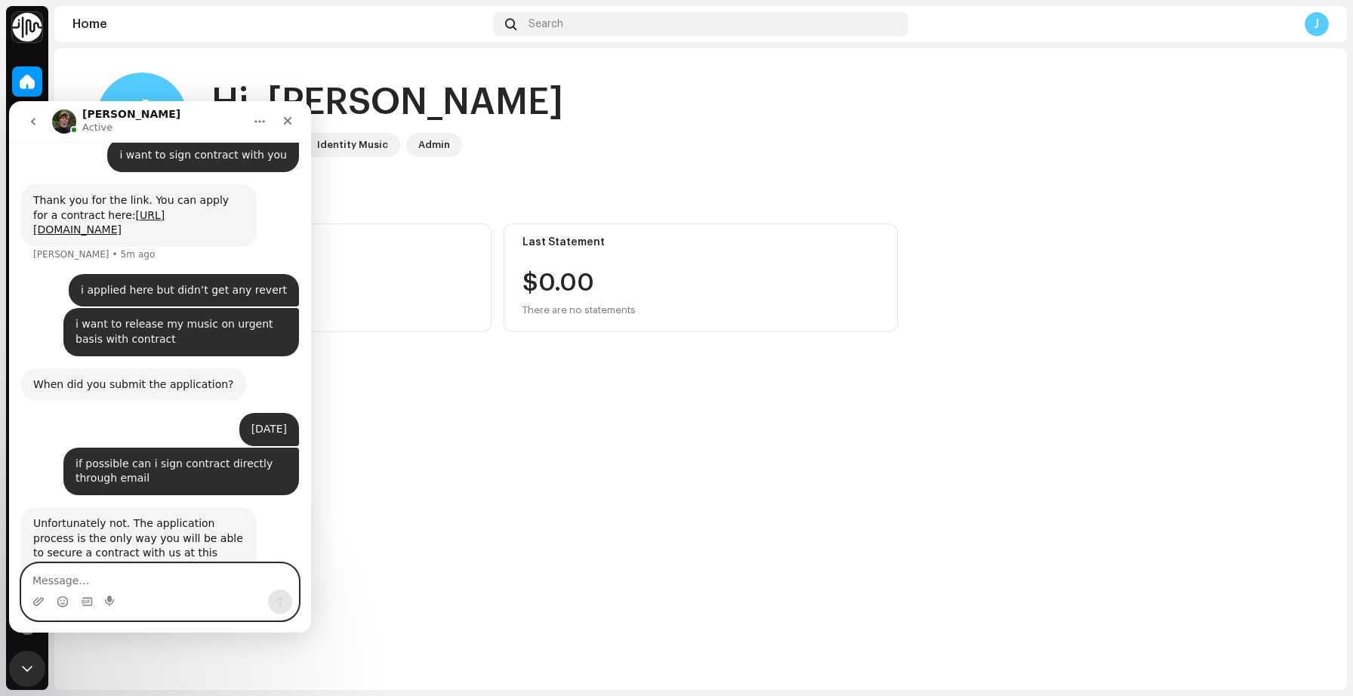
click at [152, 579] on textarea "Message…" at bounding box center [160, 577] width 276 height 26
type textarea "mandeepsdigital@gmail.com"
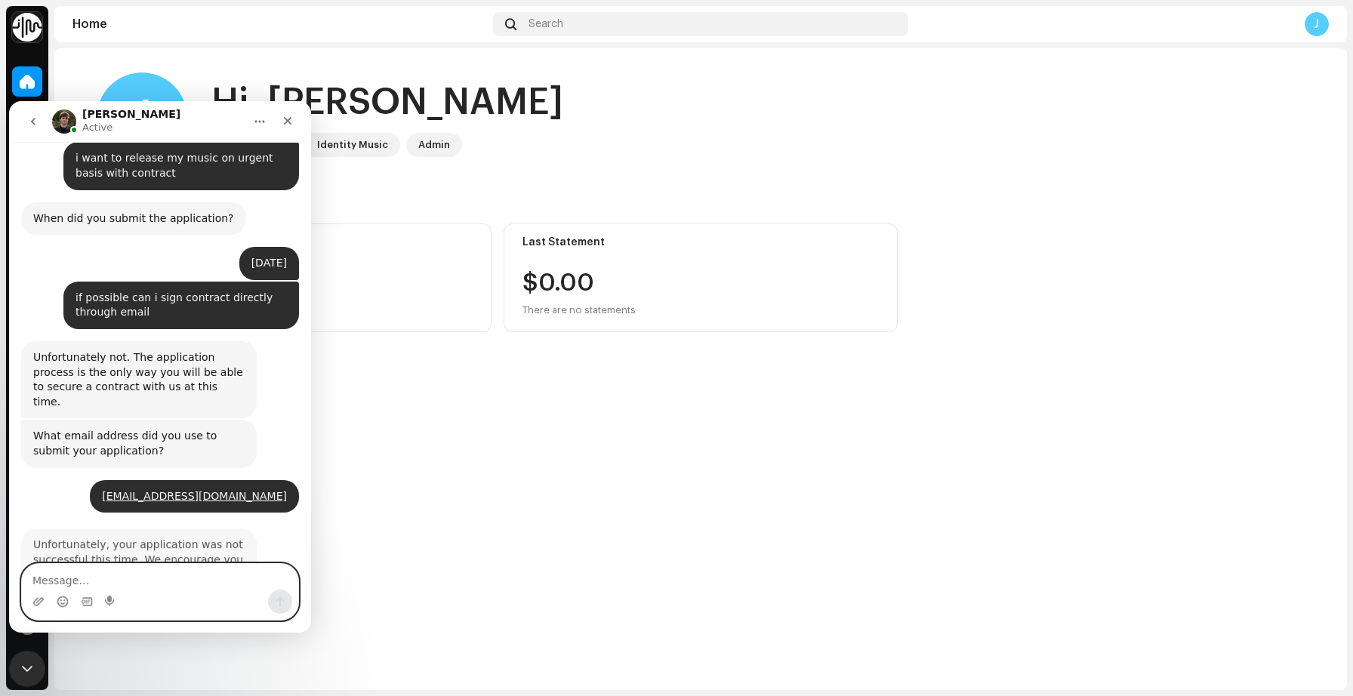
scroll to position [1579, 0]
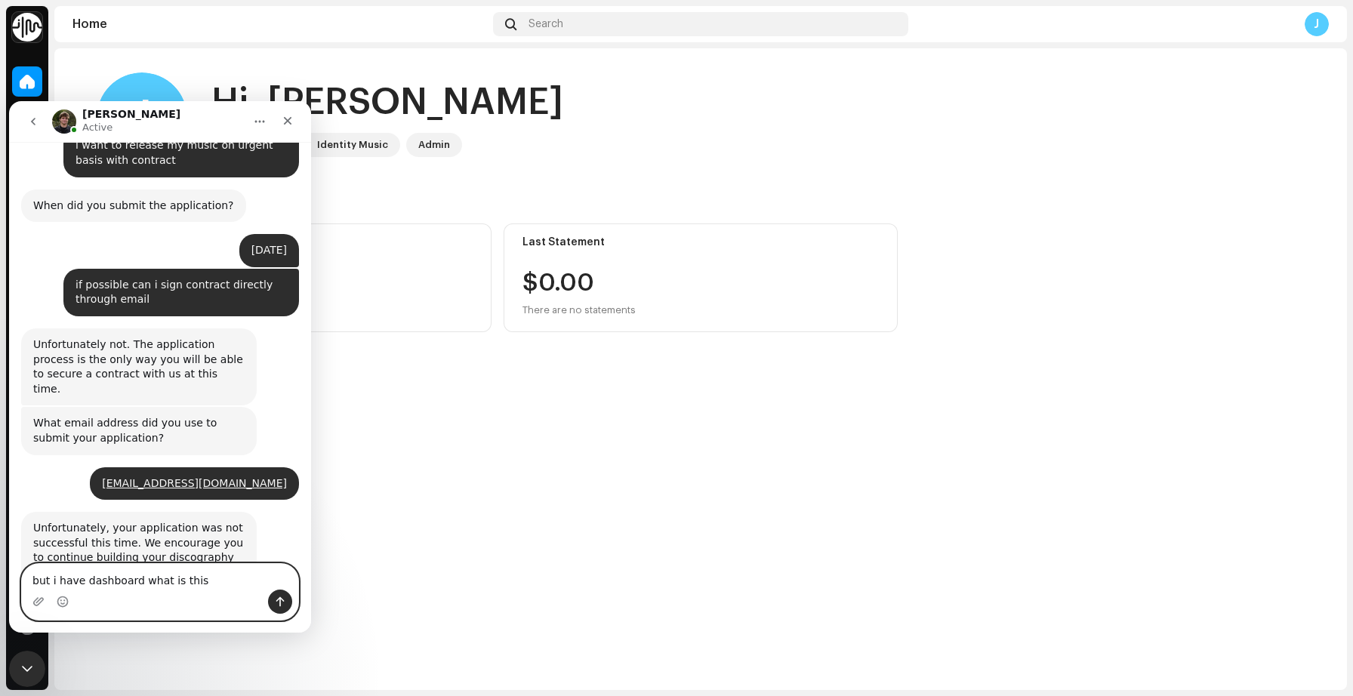
type textarea "but i have dashboard what is this"
click at [276, 598] on icon "Send a message…" at bounding box center [280, 602] width 12 height 12
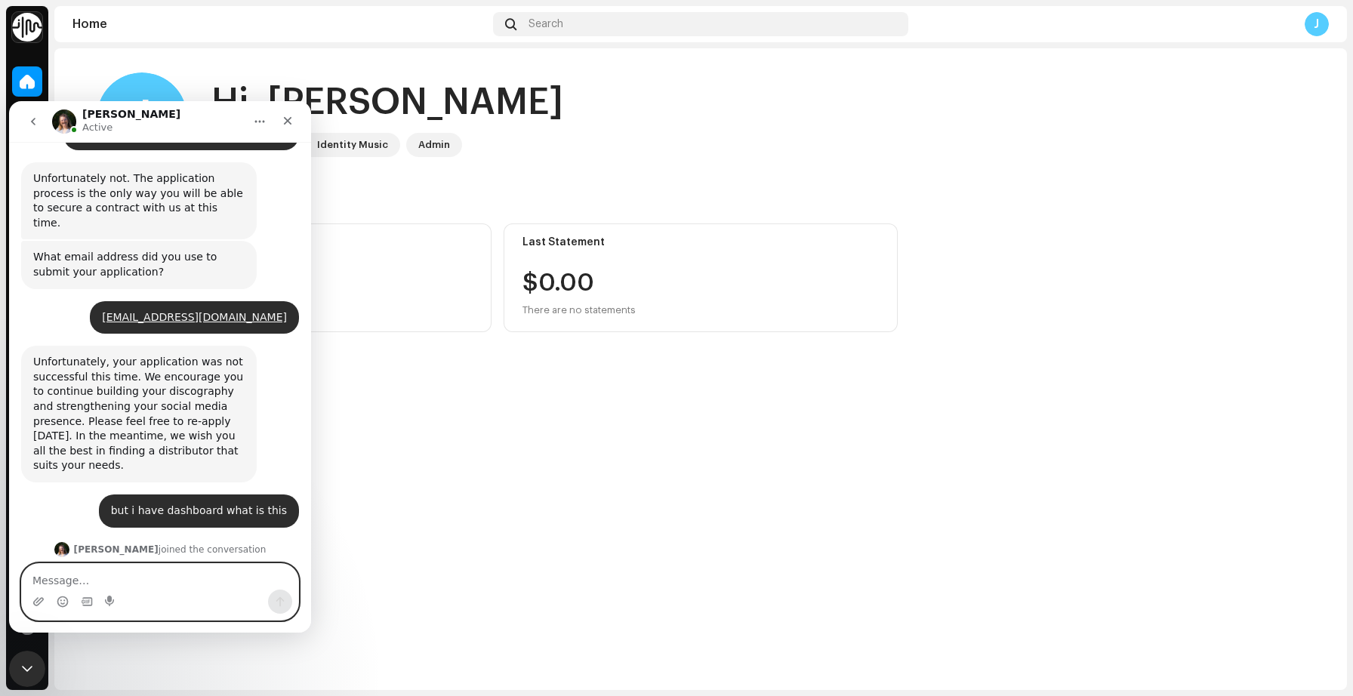
scroll to position [1748, 0]
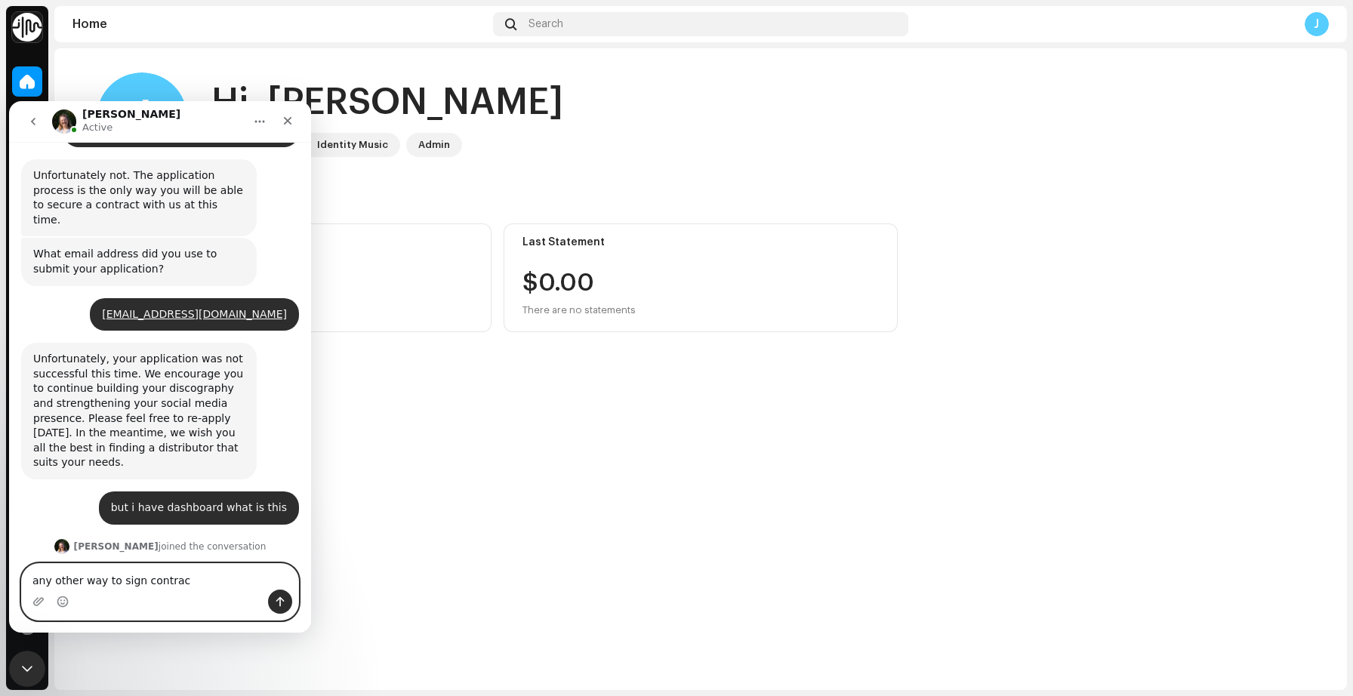
type textarea "any other way to sign contract"
